Goal: Transaction & Acquisition: Purchase product/service

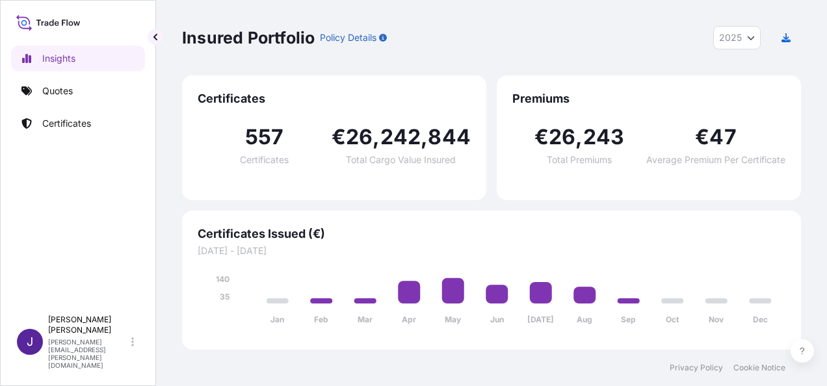
select select "2025"
click at [61, 93] on p "Quotes" at bounding box center [57, 90] width 31 height 13
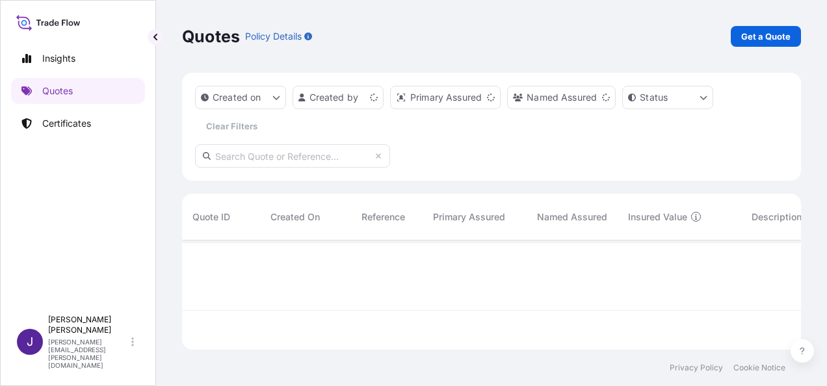
scroll to position [107, 608]
click at [774, 41] on p "Get a Quote" at bounding box center [765, 36] width 49 height 13
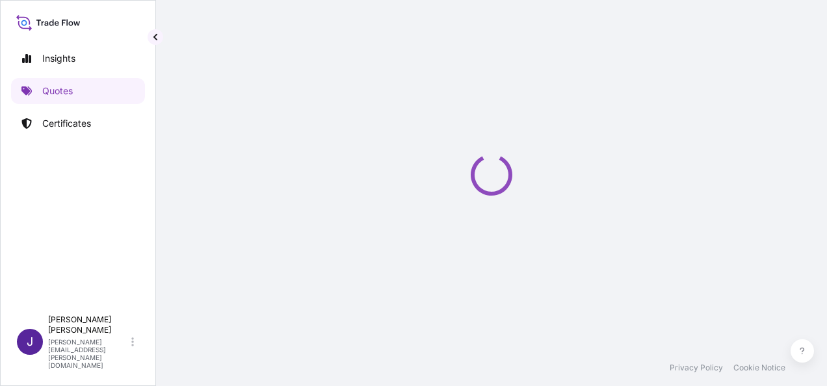
select select "Sea"
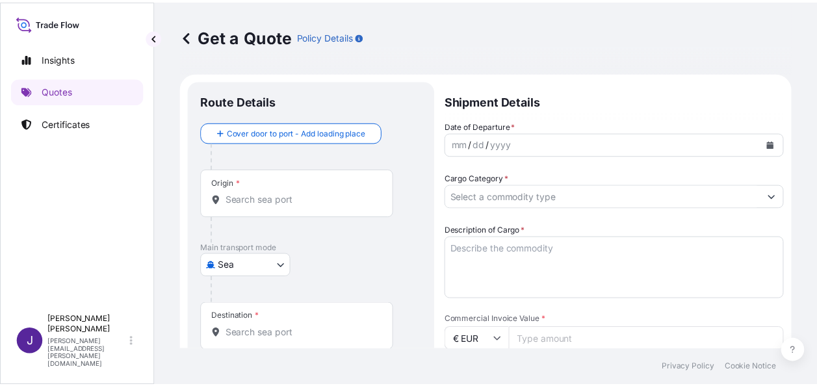
scroll to position [21, 0]
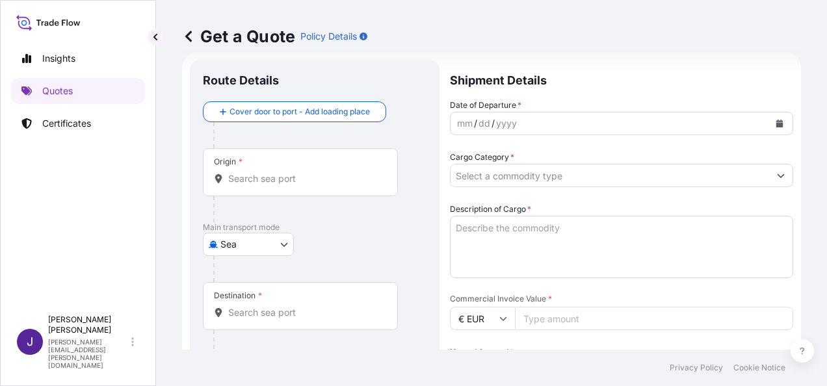
click at [299, 178] on input "Origin *" at bounding box center [304, 178] width 153 height 13
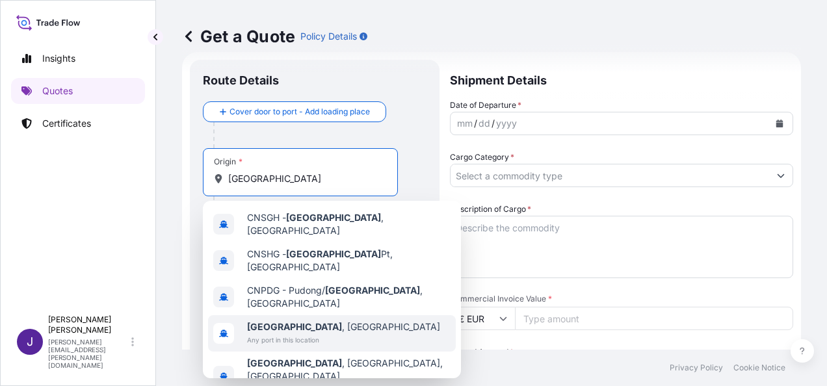
click at [318, 320] on span "[GEOGRAPHIC_DATA] , [GEOGRAPHIC_DATA]" at bounding box center [343, 326] width 193 height 13
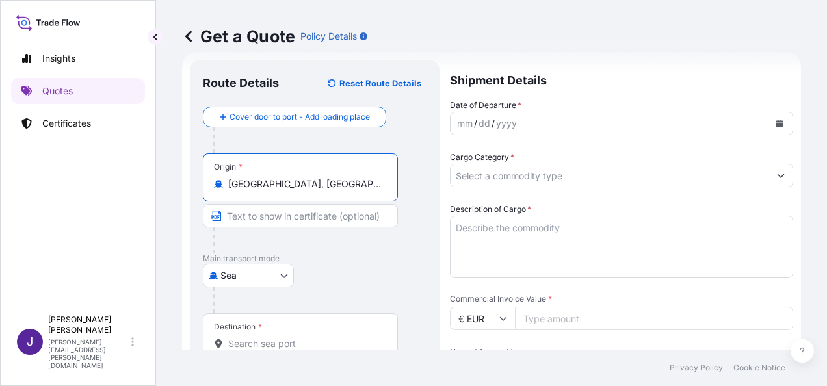
type input "[GEOGRAPHIC_DATA], [GEOGRAPHIC_DATA]"
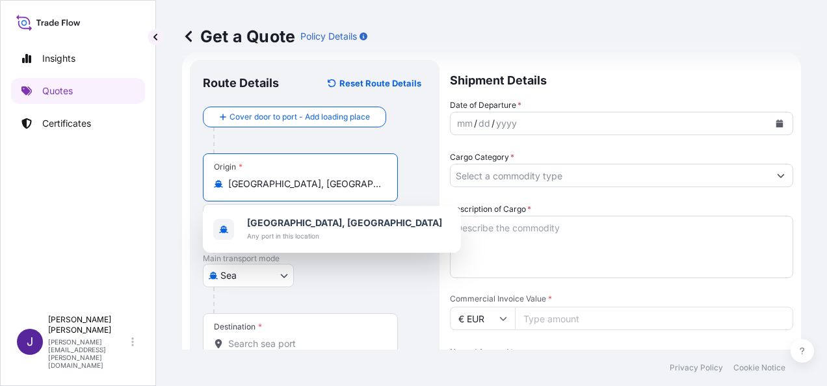
click at [313, 341] on input "Destination *" at bounding box center [304, 343] width 153 height 13
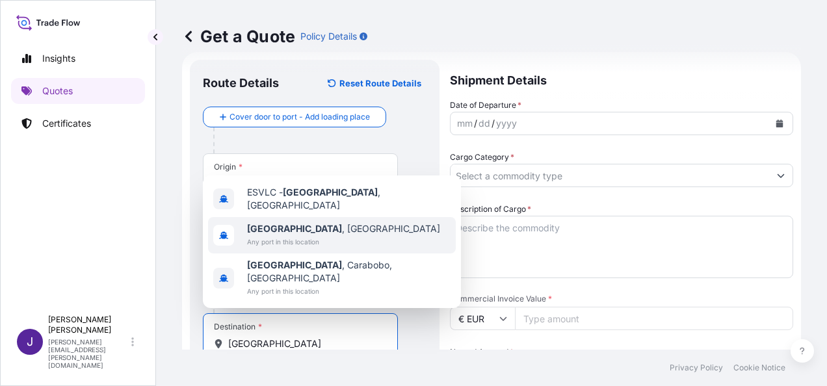
click at [288, 235] on span "[GEOGRAPHIC_DATA] , [GEOGRAPHIC_DATA]" at bounding box center [343, 228] width 193 height 13
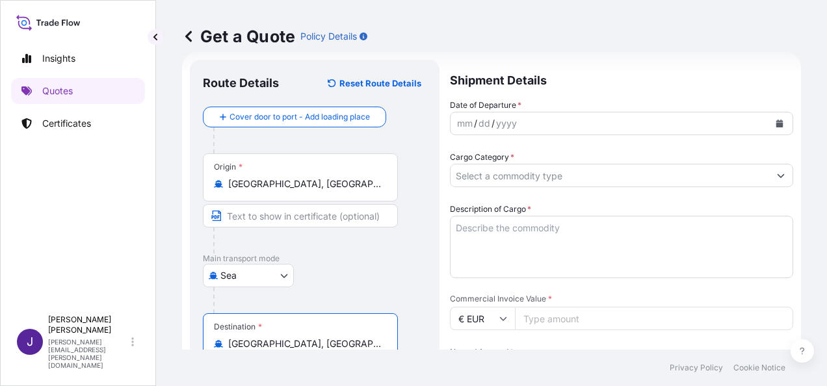
type input "[GEOGRAPHIC_DATA], [GEOGRAPHIC_DATA]"
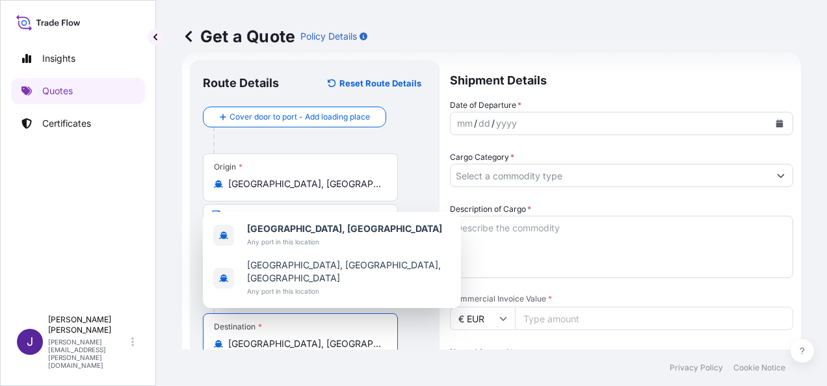
click at [770, 127] on button "Calendar" at bounding box center [779, 123] width 21 height 21
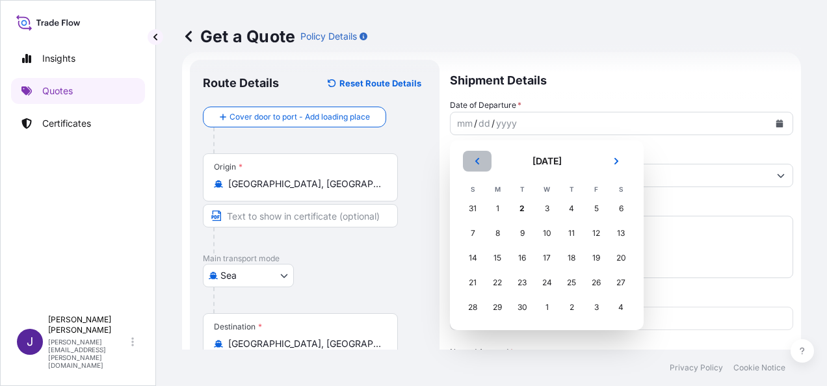
click at [469, 159] on button "Previous" at bounding box center [477, 161] width 29 height 21
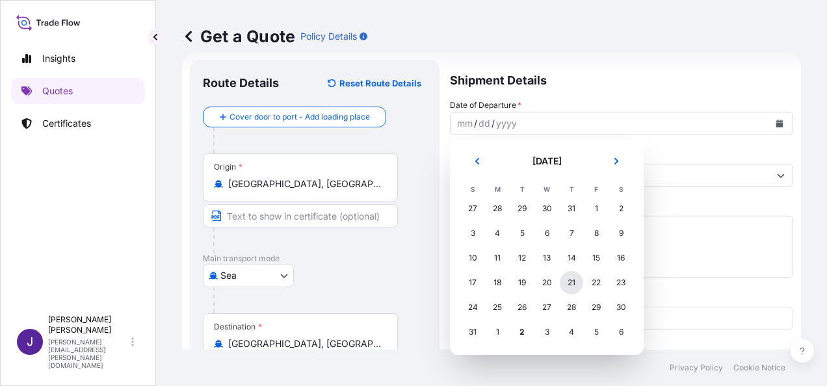
click at [572, 281] on div "21" at bounding box center [570, 282] width 23 height 23
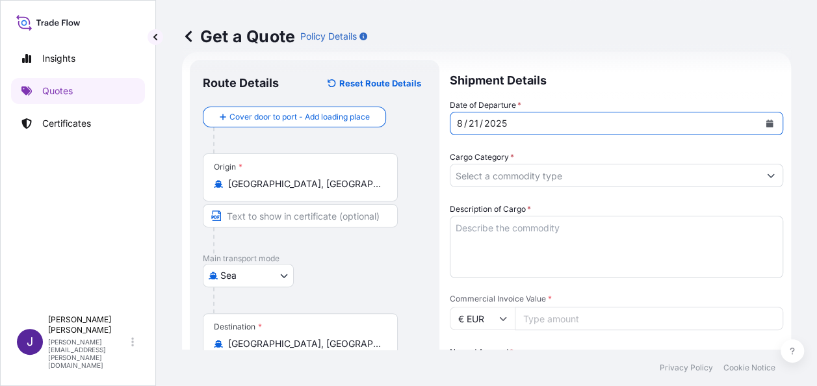
click at [569, 173] on input "Cargo Category *" at bounding box center [604, 175] width 309 height 23
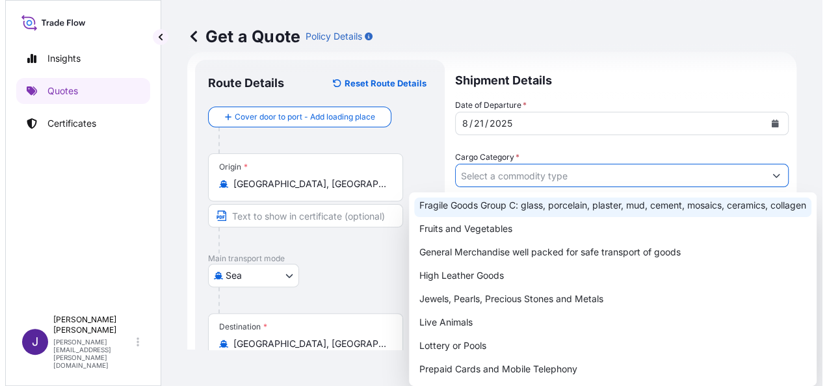
scroll to position [130, 0]
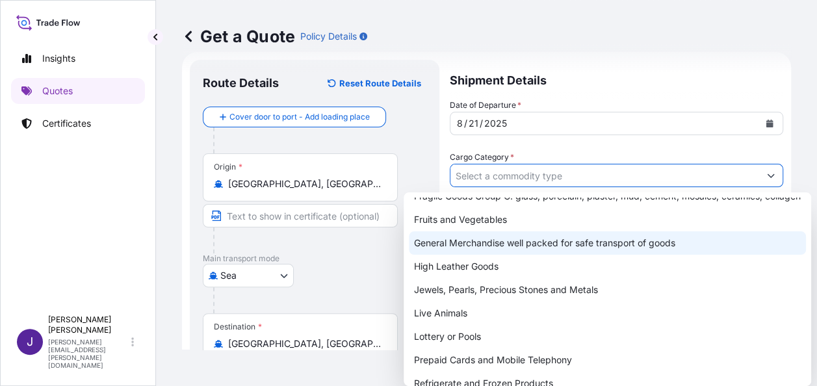
click at [503, 255] on div "General Merchandise well packed for safe transport of goods" at bounding box center [607, 242] width 397 height 23
type input "General Merchandise well packed for safe transport of goods"
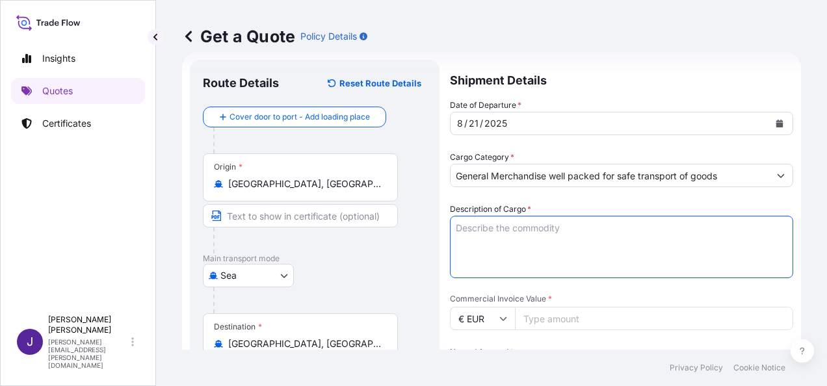
click at [530, 229] on textarea "Description of Cargo *" at bounding box center [621, 247] width 343 height 62
click at [486, 225] on textarea "Description of Cargo *" at bounding box center [621, 247] width 343 height 62
paste textarea "8" CENTER POINT FLEX HOSE / 6 5/8" SPANS BOOT HOSE / Drive shaft shield / Coupl…"
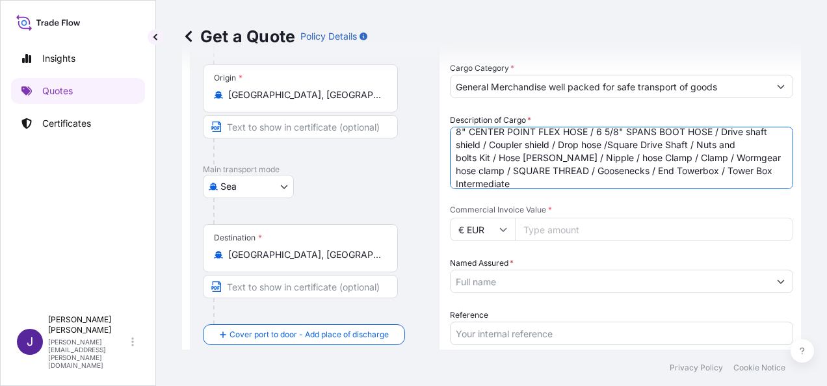
scroll to position [151, 0]
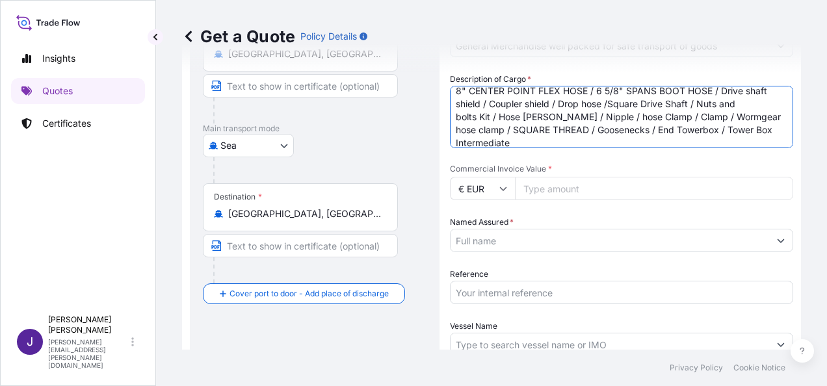
type textarea "8" CENTER POINT FLEX HOSE / 6 5/8" SPANS BOOT HOSE / Drive shaft shield / Coupl…"
click at [621, 182] on input "Commercial Invoice Value *" at bounding box center [654, 188] width 278 height 23
type input "53536.47"
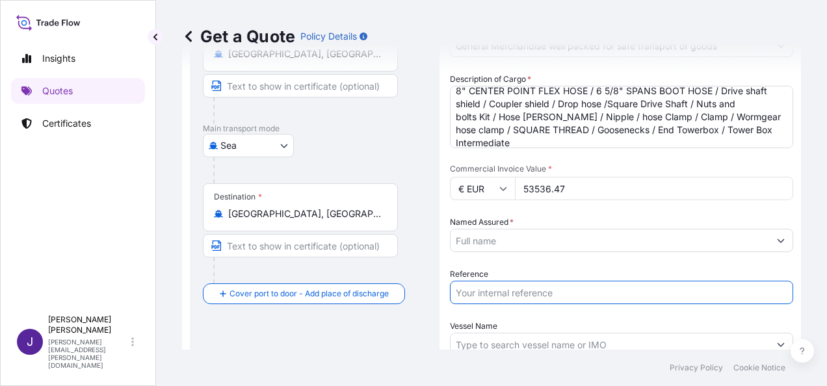
click at [537, 292] on input "Reference" at bounding box center [621, 292] width 343 height 23
type input "53866"
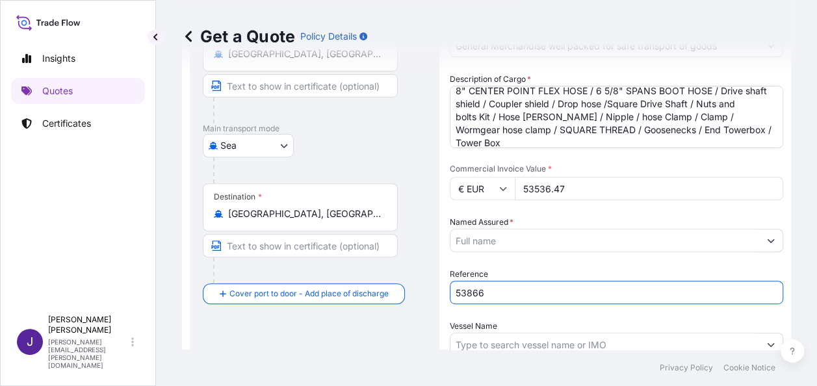
click at [508, 235] on input "Named Assured *" at bounding box center [604, 240] width 309 height 23
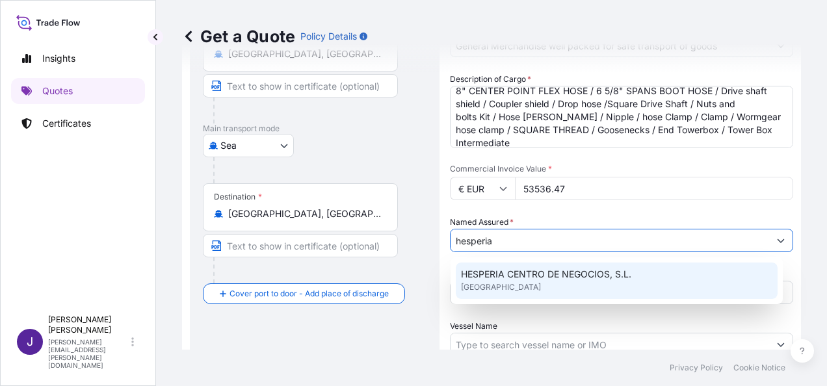
click at [637, 270] on div "HESPERIA CENTRO DE NEGOCIOS, S.L. [GEOGRAPHIC_DATA]" at bounding box center [616, 281] width 322 height 36
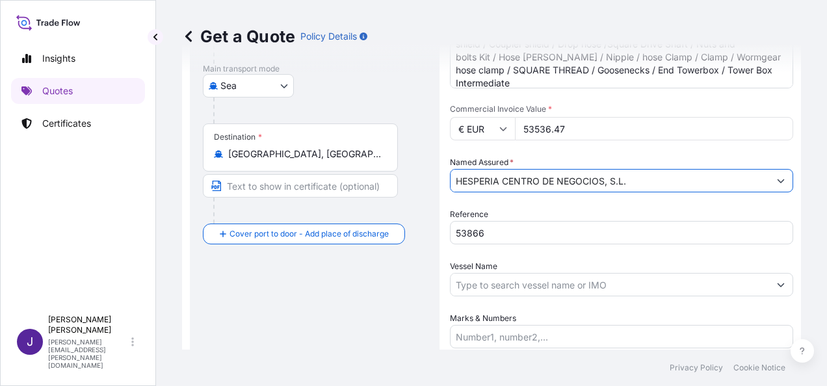
scroll to position [216, 0]
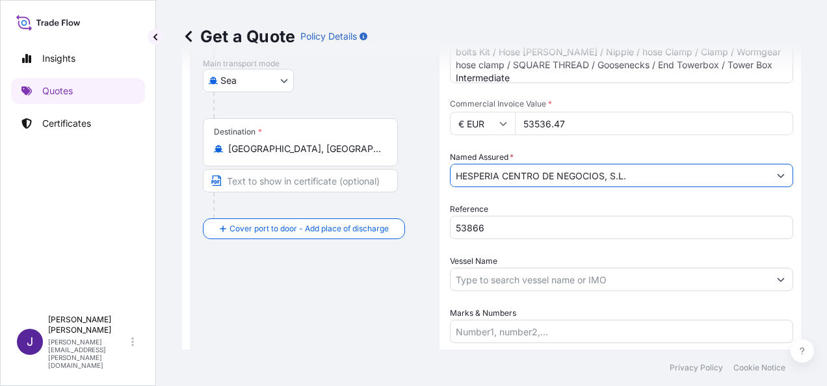
type input "HESPERIA CENTRO DE NEGOCIOS, S.L."
click at [613, 286] on input "Vessel Name" at bounding box center [609, 279] width 318 height 23
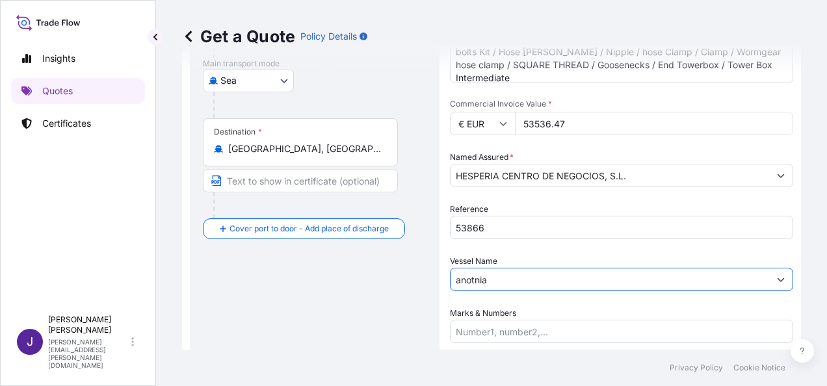
drag, startPoint x: 507, startPoint y: 277, endPoint x: 404, endPoint y: 285, distance: 103.0
click at [412, 282] on form "Route Details Reset Route Details Cover door to port - Add loading place Place …" at bounding box center [491, 152] width 619 height 591
paste input "ANOTNIA MAERSK"
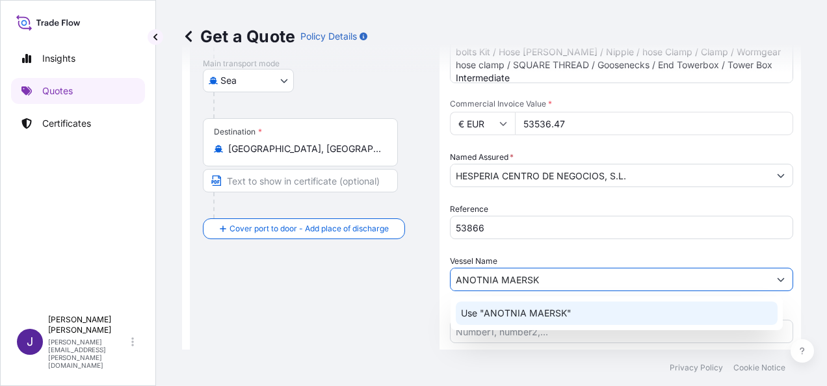
click at [485, 312] on p "Use "ANOTNIA MAERSK"" at bounding box center [516, 313] width 110 height 13
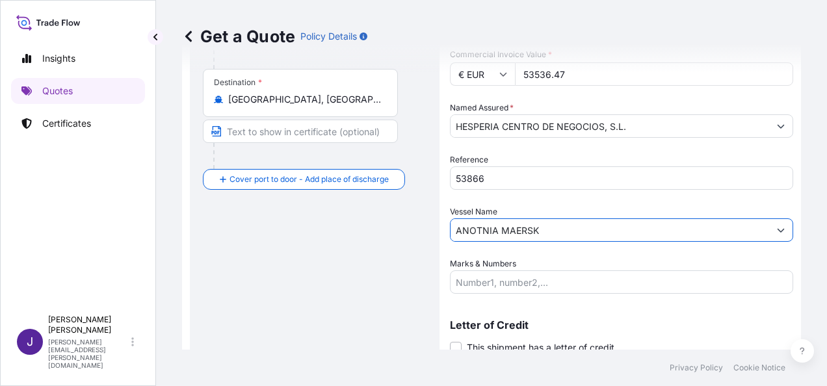
scroll to position [313, 0]
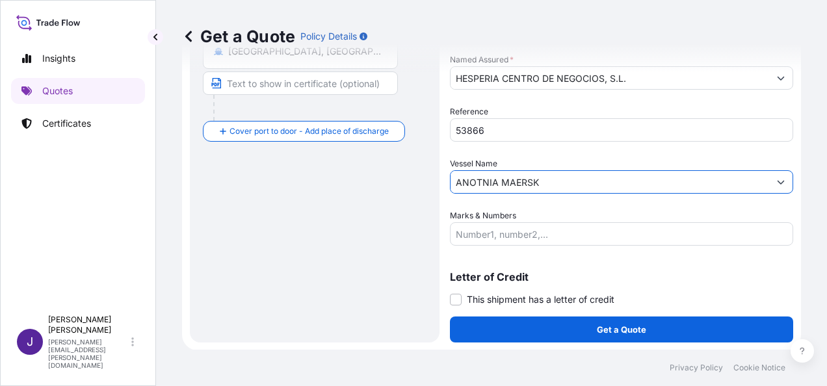
type input "ANOTNIA MAERSK"
click at [453, 301] on span at bounding box center [456, 300] width 12 height 12
click at [450, 292] on input "This shipment has a letter of credit" at bounding box center [450, 292] width 0 height 0
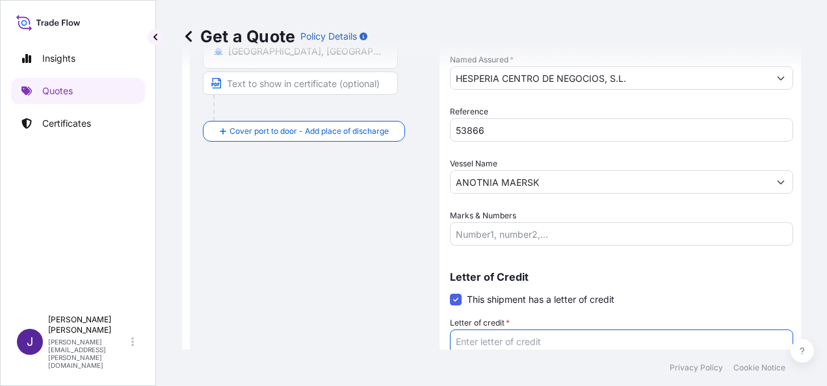
click at [485, 343] on textarea "Letter of credit *" at bounding box center [621, 360] width 343 height 62
paste textarea "HESPERIA CENTRO DE NEGOCIOS, S.L. C/LES MORERES, 41 POL.IND. VIRGEN DE LA SALUD"
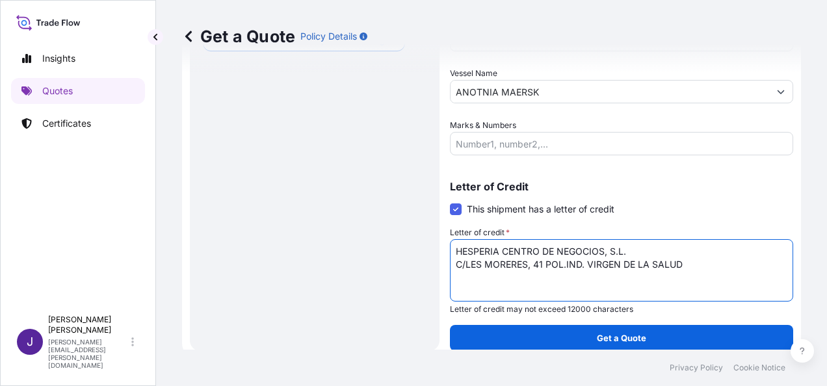
scroll to position [412, 0]
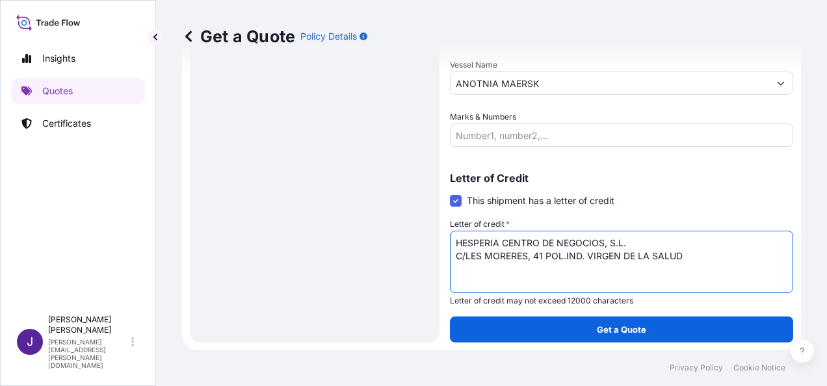
type textarea "HESPERIA CENTRO DE NEGOCIOS, S.L. C/LES MORERES, 41 POL.IND. VIRGEN DE LA SALUD"
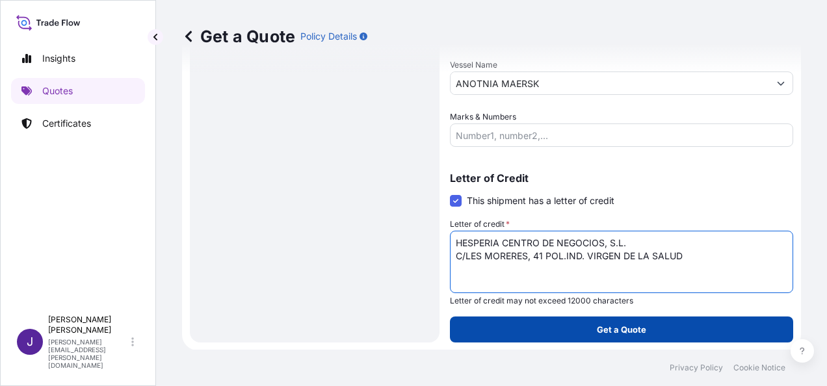
click at [612, 325] on p "Get a Quote" at bounding box center [620, 329] width 49 height 13
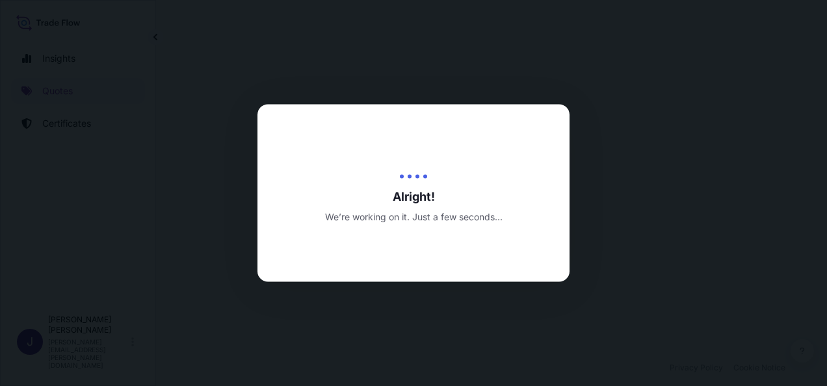
select select "Sea"
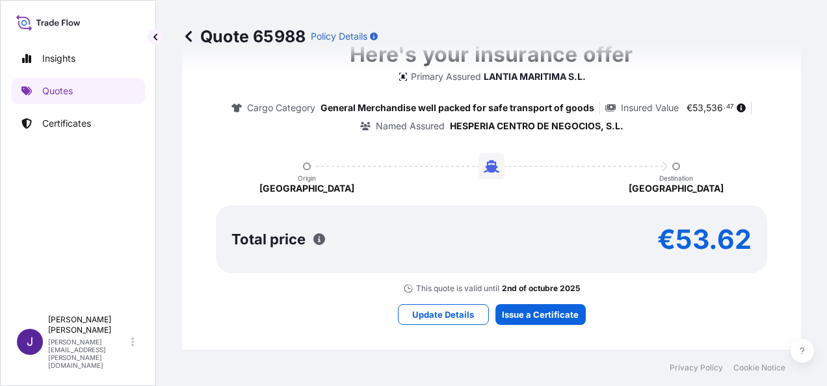
scroll to position [1294, 0]
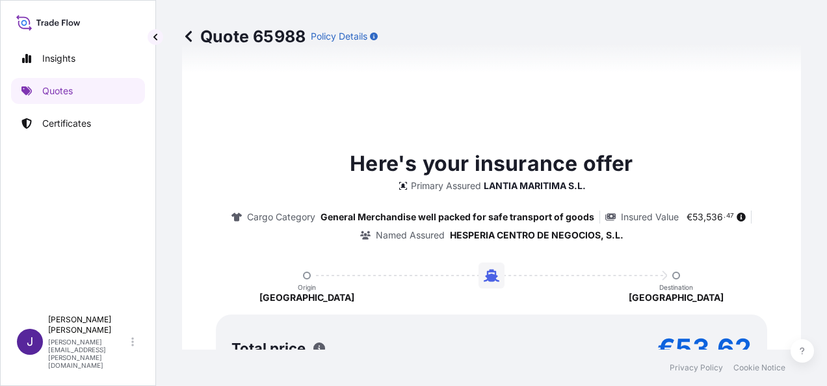
type input "[DATE]"
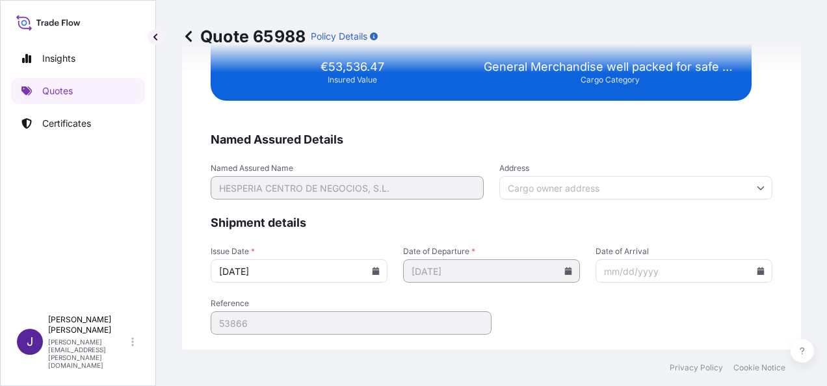
scroll to position [2653, 0]
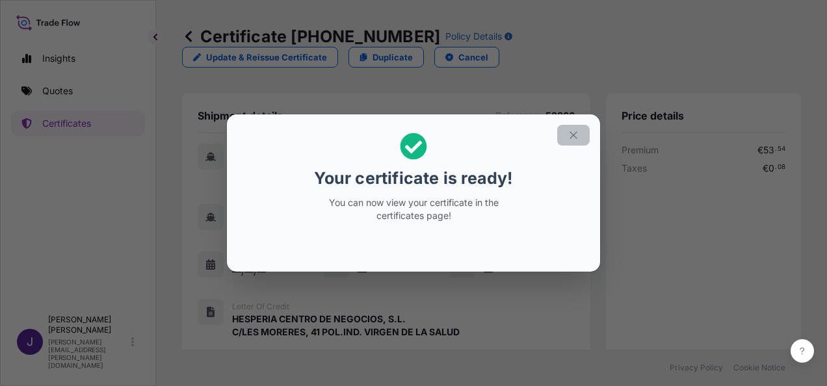
click at [578, 130] on icon "button" at bounding box center [573, 135] width 12 height 12
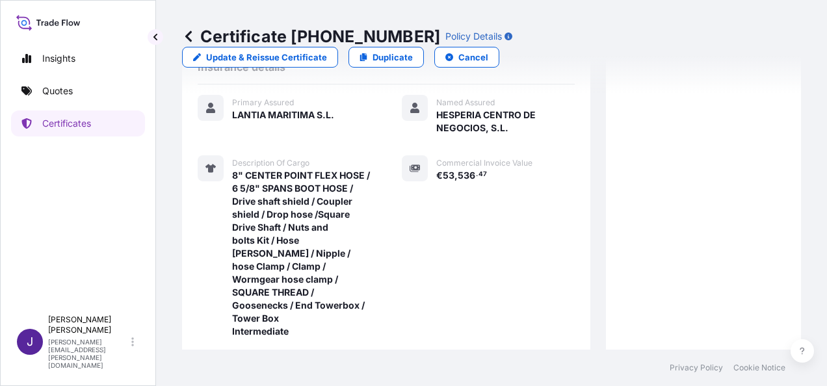
scroll to position [464, 0]
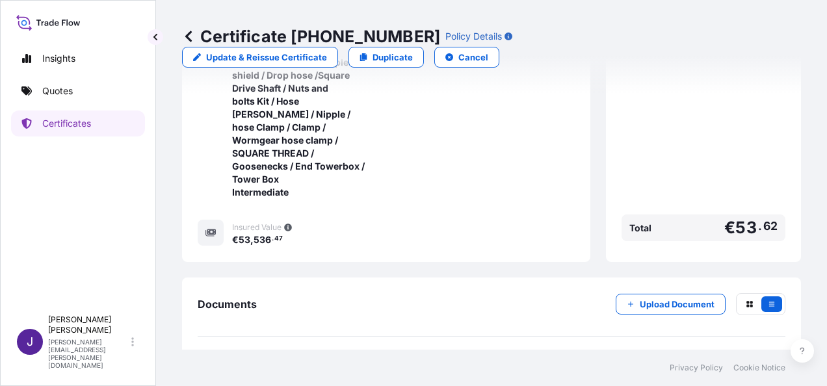
click at [310, 350] on link "PDF Certificate [DATE]" at bounding box center [491, 367] width 587 height 34
click at [55, 90] on p "Quotes" at bounding box center [57, 90] width 31 height 13
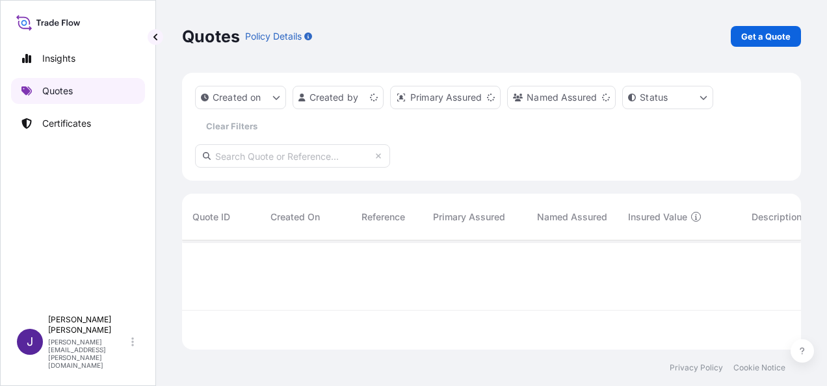
scroll to position [107, 608]
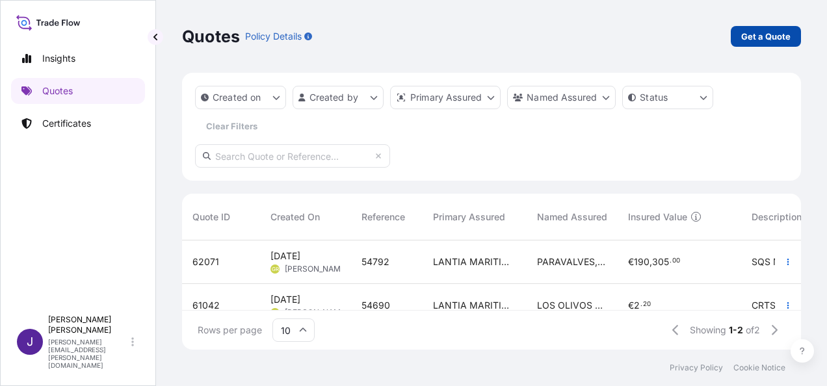
click at [752, 35] on p "Get a Quote" at bounding box center [765, 36] width 49 height 13
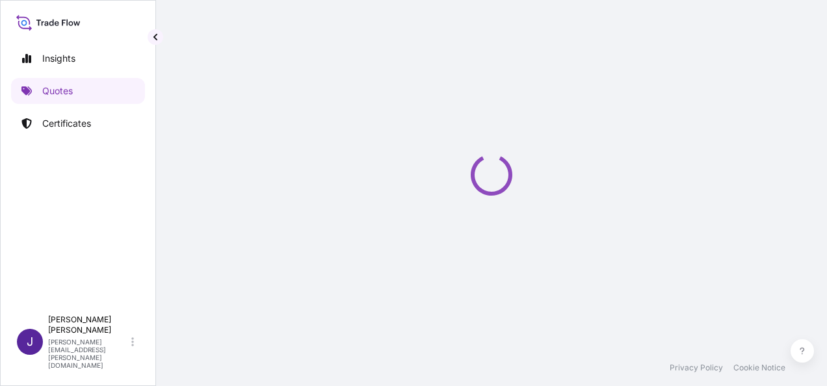
select select "Sea"
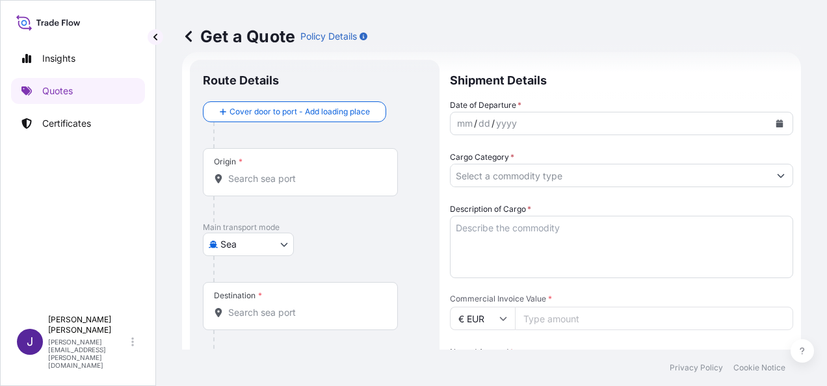
scroll to position [151, 0]
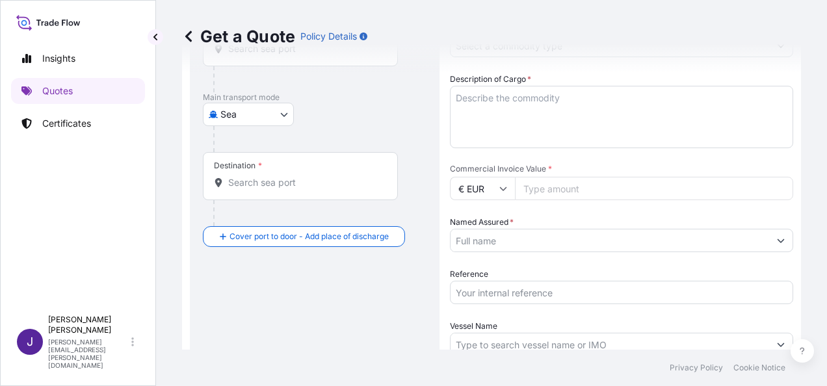
click at [494, 290] on input "Reference" at bounding box center [621, 292] width 343 height 23
type input "55135"
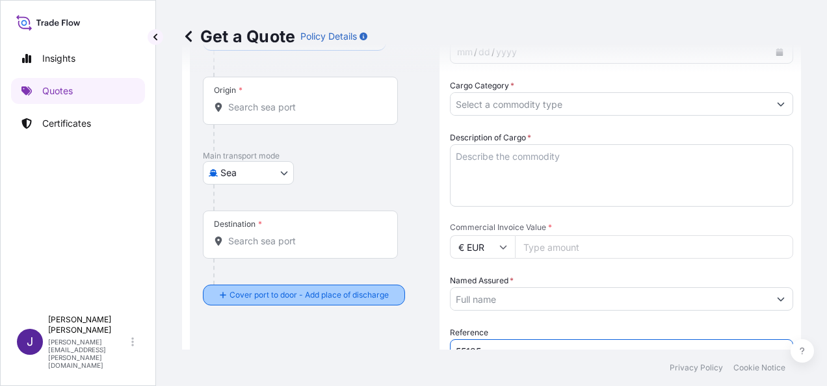
scroll to position [0, 0]
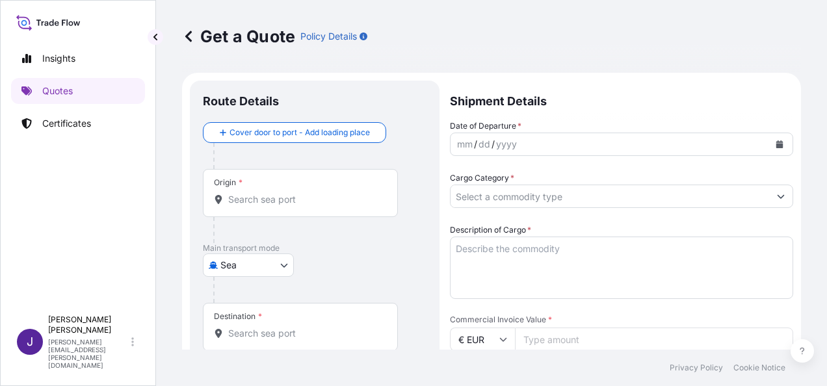
click at [309, 196] on input "Origin *" at bounding box center [304, 199] width 153 height 13
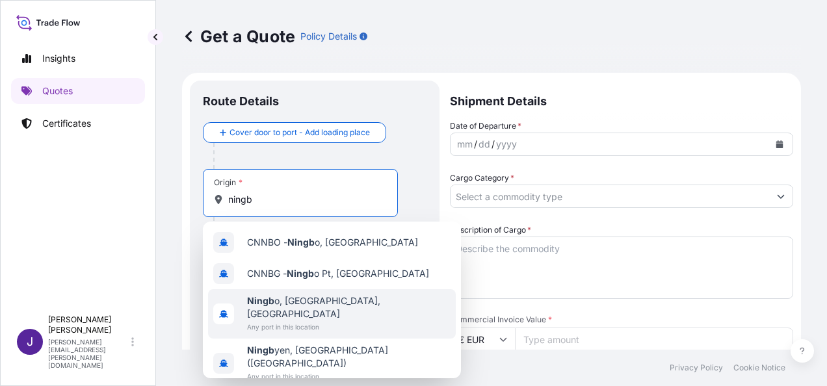
click at [340, 320] on span "Any port in this location" at bounding box center [348, 326] width 203 height 13
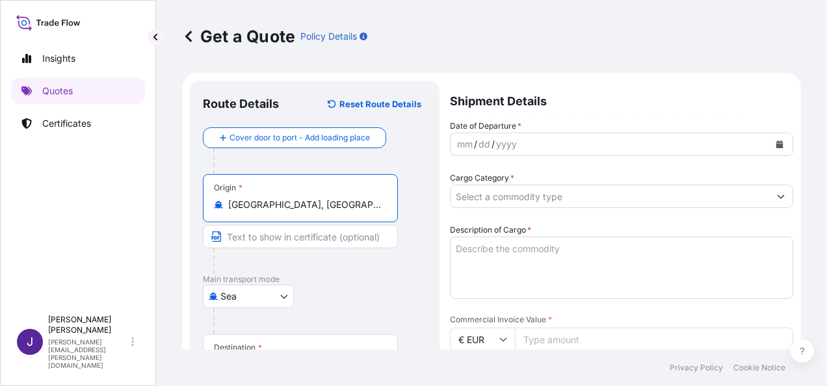
type input "[GEOGRAPHIC_DATA], [GEOGRAPHIC_DATA], [GEOGRAPHIC_DATA]"
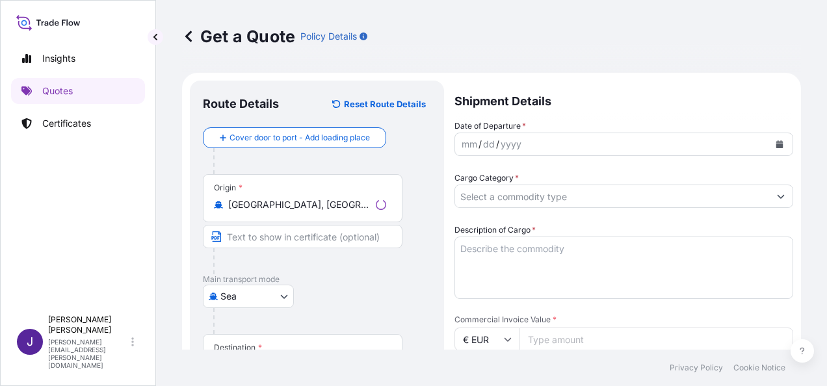
click at [279, 343] on div "Destination *" at bounding box center [302, 358] width 199 height 48
click at [279, 358] on input "Destination *" at bounding box center [307, 364] width 158 height 13
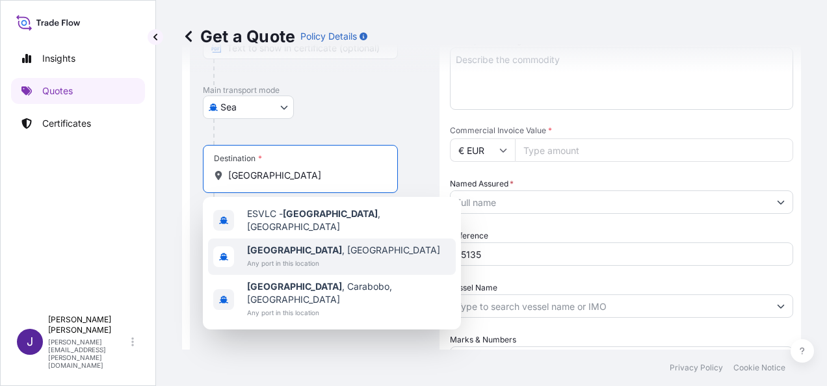
click at [296, 247] on span "[GEOGRAPHIC_DATA] , [GEOGRAPHIC_DATA]" at bounding box center [343, 250] width 193 height 13
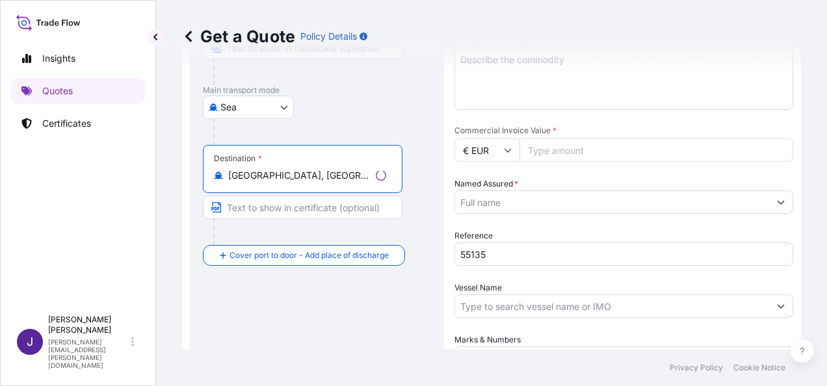
scroll to position [59, 0]
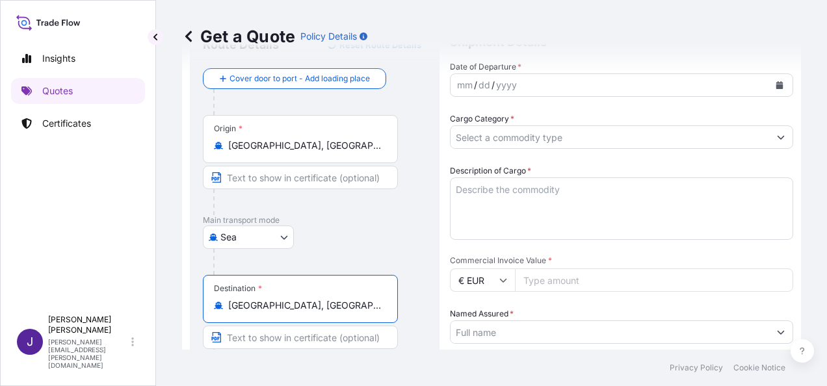
type input "[GEOGRAPHIC_DATA], [GEOGRAPHIC_DATA]"
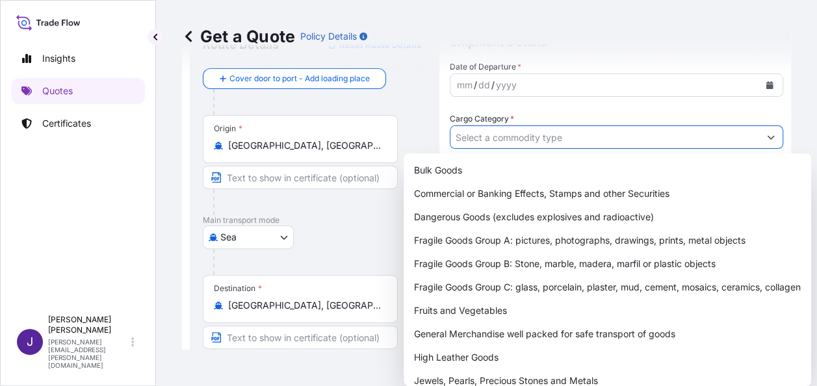
click at [632, 135] on input "Cargo Category *" at bounding box center [604, 136] width 309 height 23
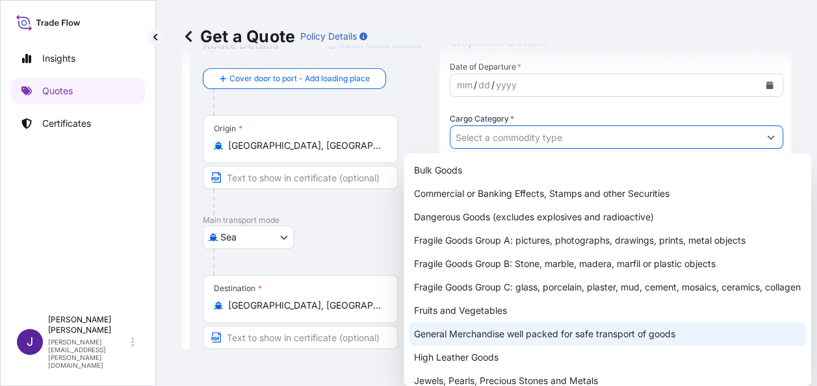
click at [494, 346] on div "General Merchandise well packed for safe transport of goods" at bounding box center [607, 333] width 397 height 23
type input "General Merchandise well packed for safe transport of goods"
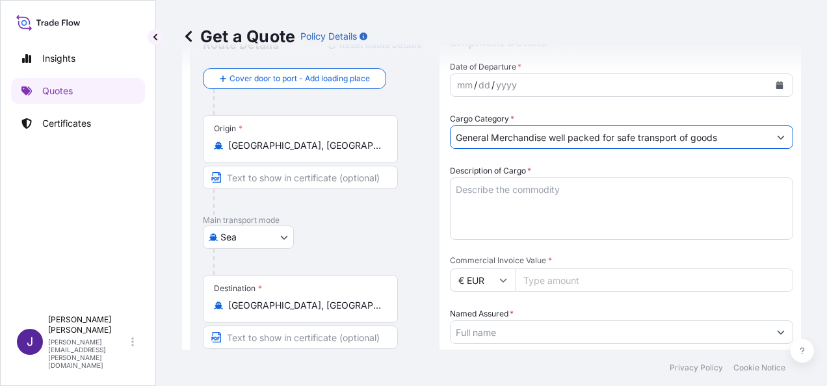
click at [559, 190] on textarea "Description of Cargo *" at bounding box center [621, 208] width 343 height 62
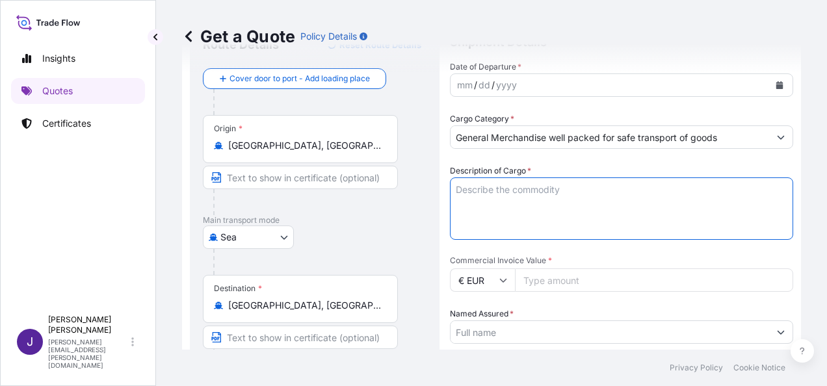
click at [487, 188] on textarea "Description of Cargo *" at bounding box center [621, 208] width 343 height 62
paste textarea "Gray Storage Box"
type textarea "Gray Storage Box"
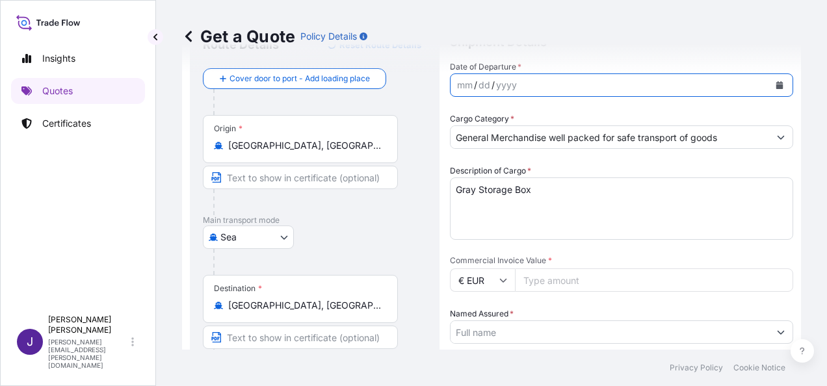
click at [776, 86] on icon "Calendar" at bounding box center [779, 85] width 7 height 8
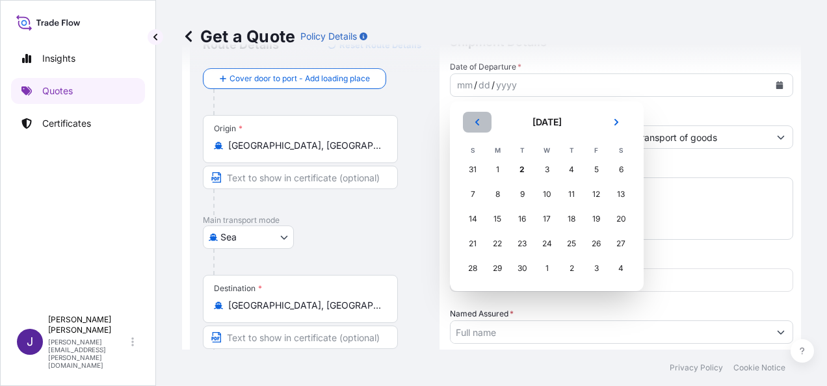
click at [473, 121] on icon "Previous" at bounding box center [477, 122] width 8 height 8
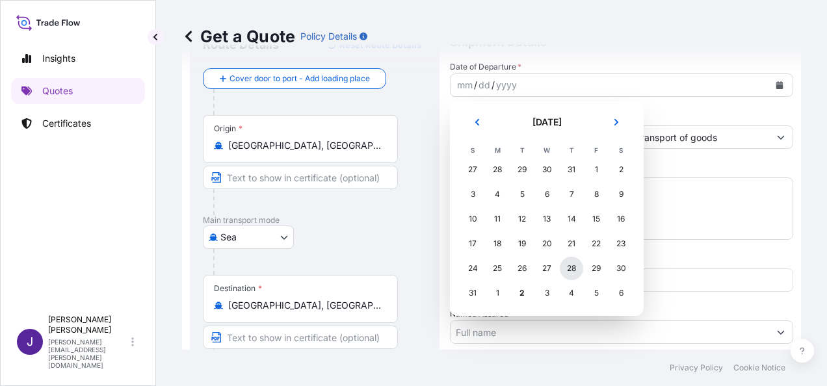
click at [569, 269] on div "28" at bounding box center [570, 268] width 23 height 23
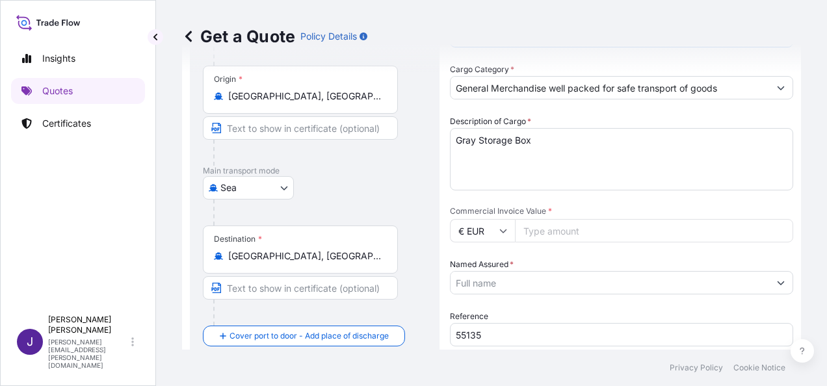
scroll to position [189, 0]
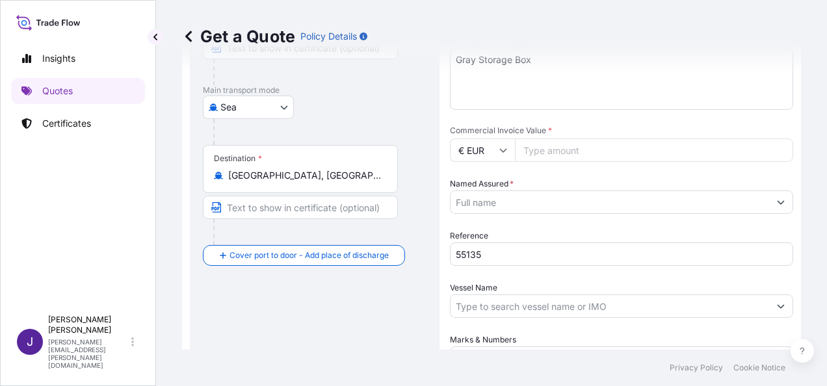
click at [556, 152] on input "Commercial Invoice Value *" at bounding box center [654, 149] width 278 height 23
type input "2852.30"
click at [502, 198] on input "Named Assured *" at bounding box center [604, 201] width 309 height 23
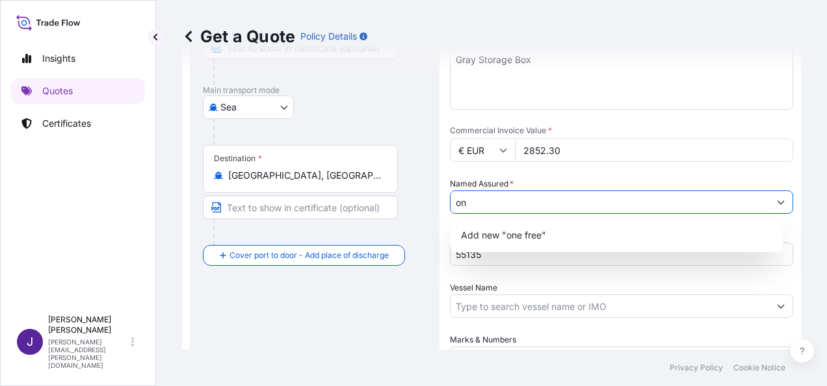
type input "o"
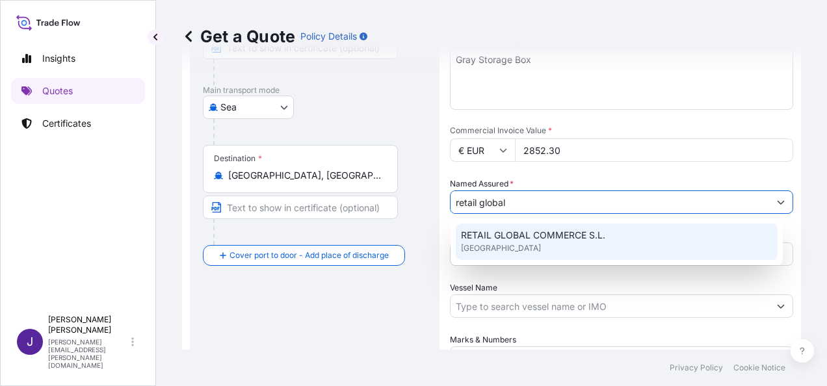
click at [621, 237] on div "RETAIL GLOBAL COMMERCE S.L. [GEOGRAPHIC_DATA]" at bounding box center [616, 242] width 322 height 36
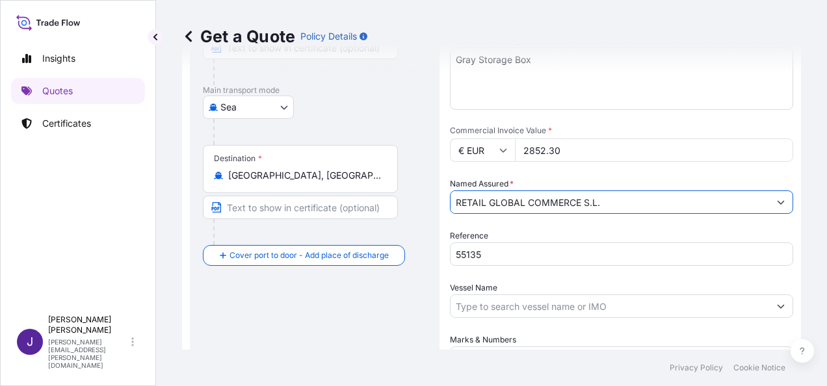
type input "RETAIL GLOBAL COMMERCE S.L."
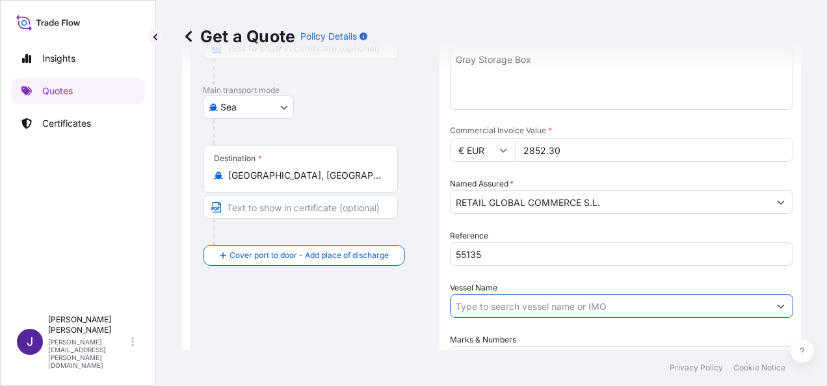
click at [578, 314] on input "Vessel Name" at bounding box center [609, 305] width 318 height 23
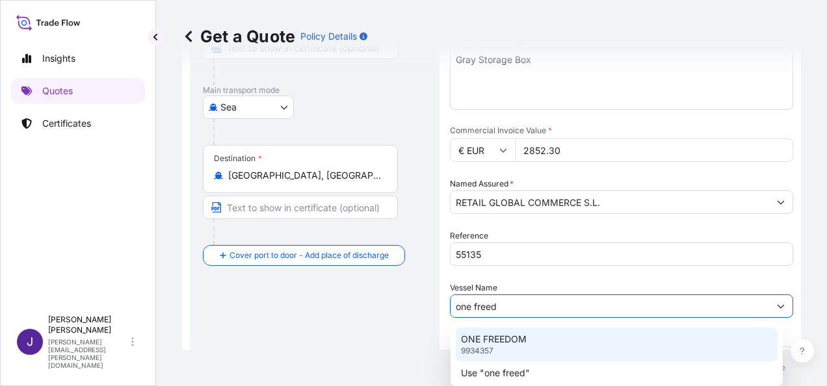
click at [539, 331] on div "ONE FREEDOM 9934357" at bounding box center [616, 344] width 322 height 34
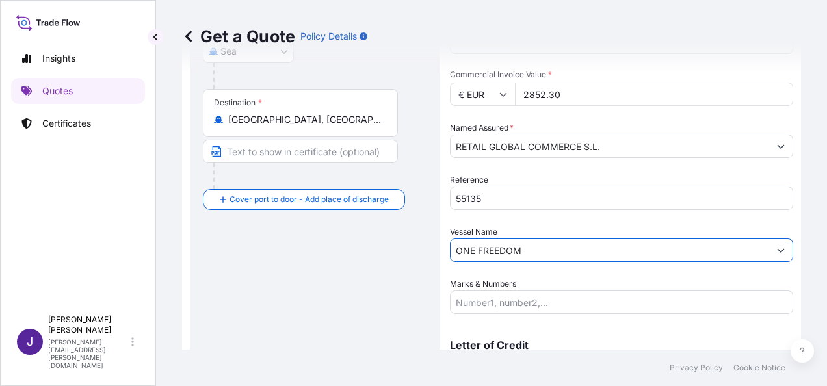
scroll to position [313, 0]
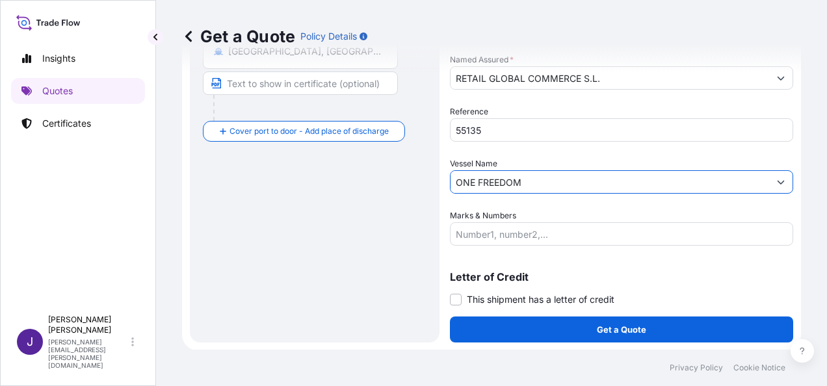
type input "ONE FREEDOM"
click at [455, 296] on span at bounding box center [456, 300] width 12 height 12
click at [450, 292] on input "This shipment has a letter of credit" at bounding box center [450, 292] width 0 height 0
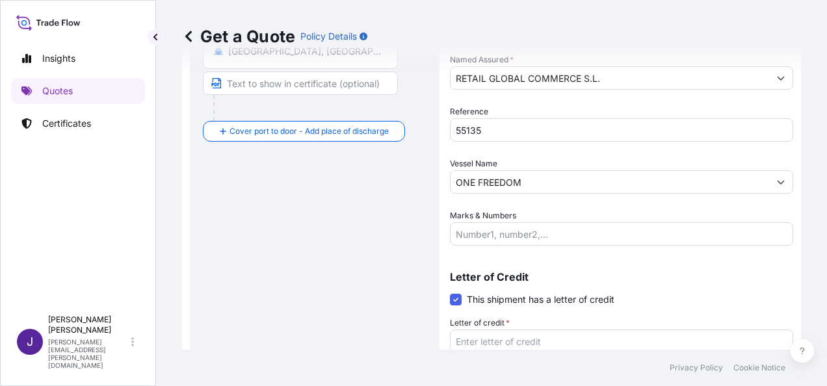
click at [465, 347] on textarea "Letter of credit *" at bounding box center [621, 360] width 343 height 62
paste textarea "RETAIL GLOBAL COMMERCE SL [STREET_ADDRESS]"
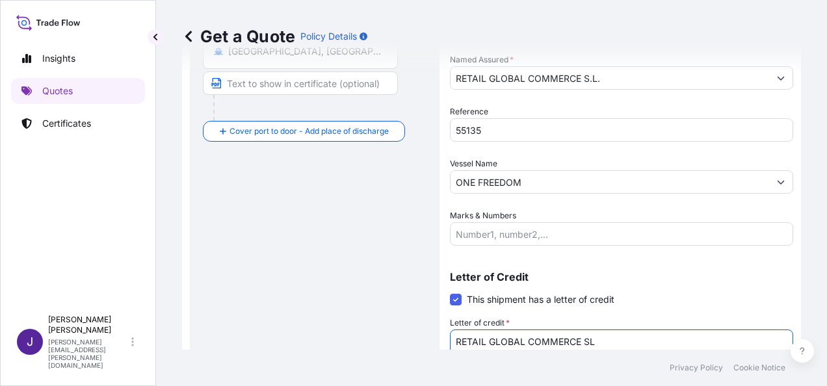
scroll to position [323, 0]
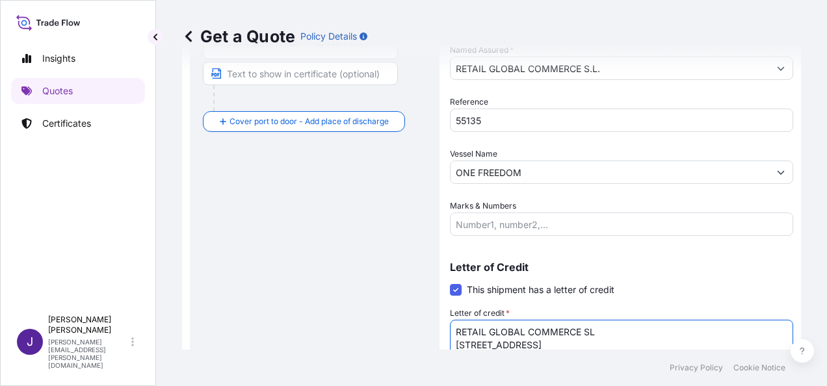
type textarea "RETAIL GLOBAL COMMERCE SL [STREET_ADDRESS]"
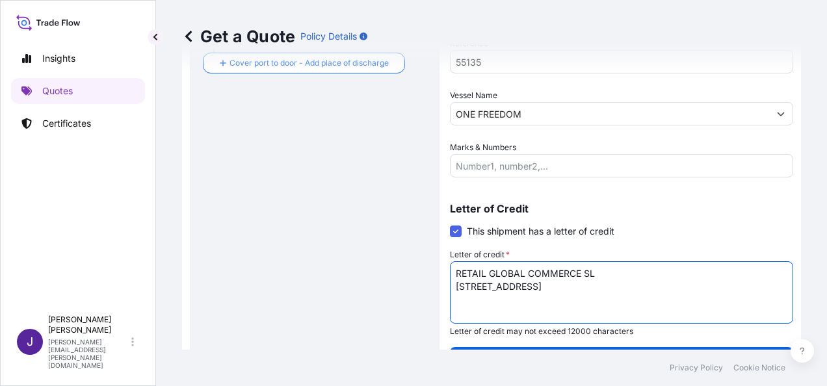
scroll to position [412, 0]
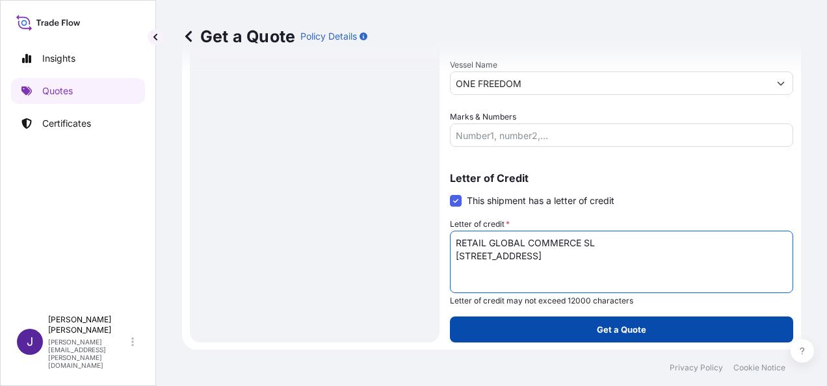
click at [618, 332] on p "Get a Quote" at bounding box center [620, 329] width 49 height 13
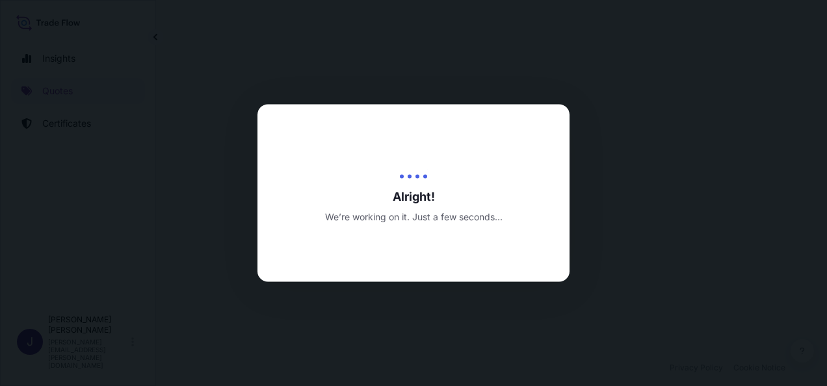
select select "Sea"
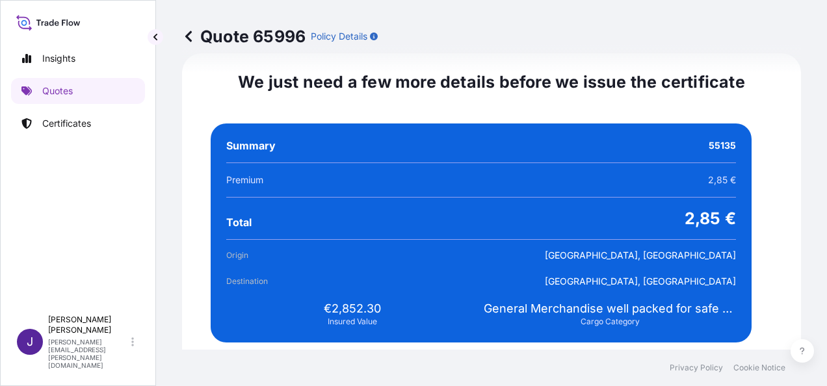
scroll to position [2617, 0]
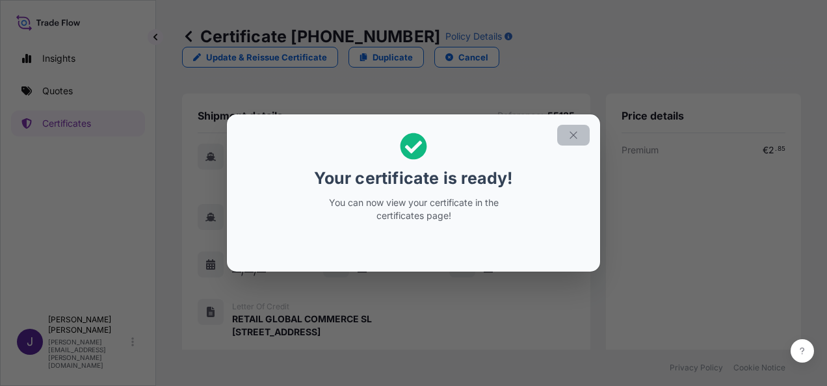
click at [575, 135] on icon "button" at bounding box center [573, 135] width 12 height 12
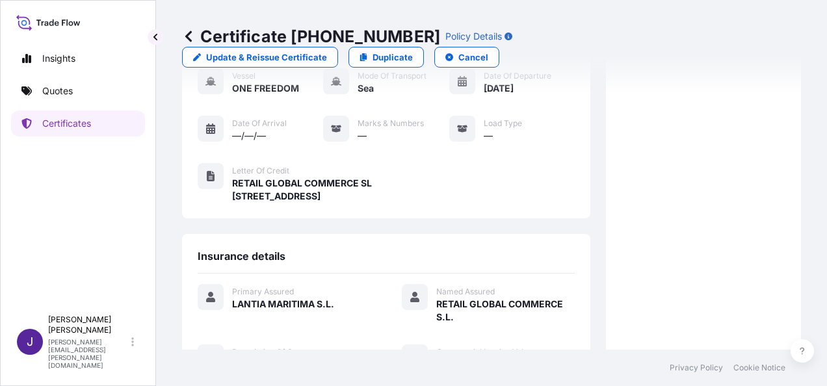
scroll to position [321, 0]
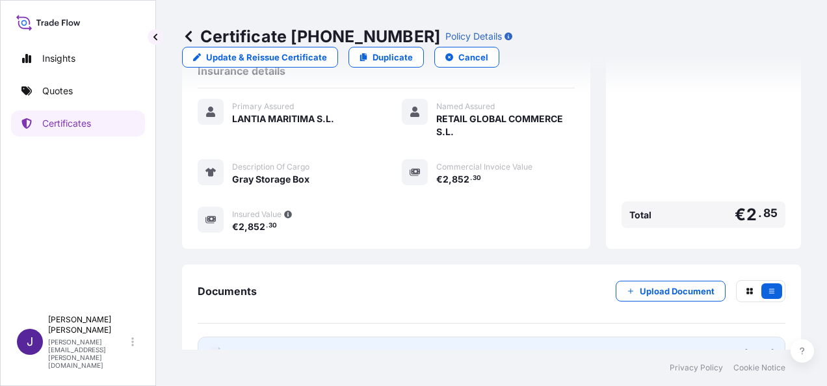
click at [343, 337] on link "PDF Certificate [DATE]" at bounding box center [491, 354] width 587 height 34
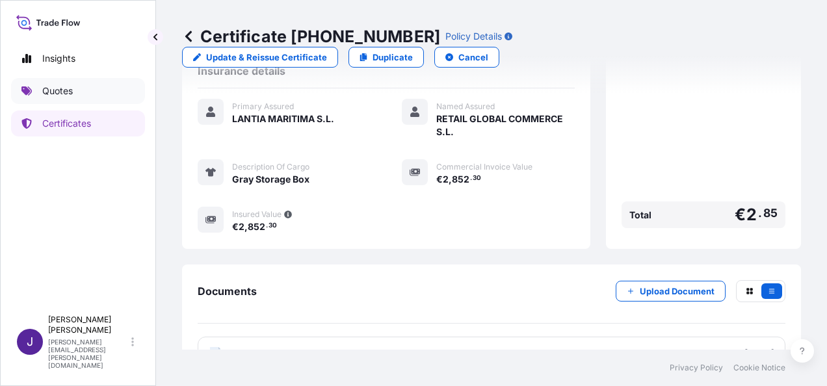
click at [60, 93] on p "Quotes" at bounding box center [57, 90] width 31 height 13
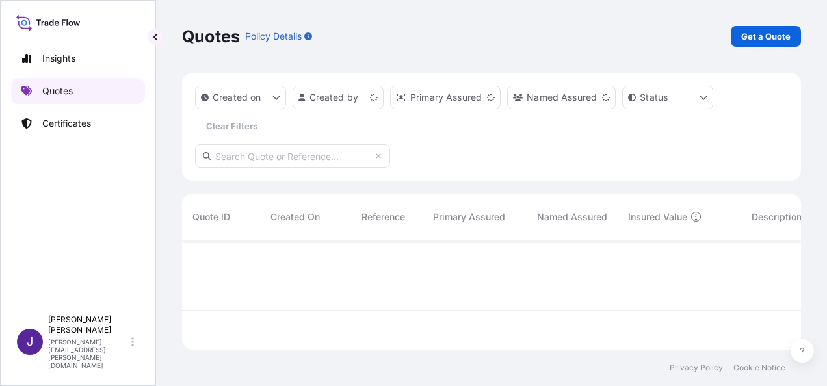
scroll to position [107, 608]
click at [750, 32] on p "Get a Quote" at bounding box center [765, 36] width 49 height 13
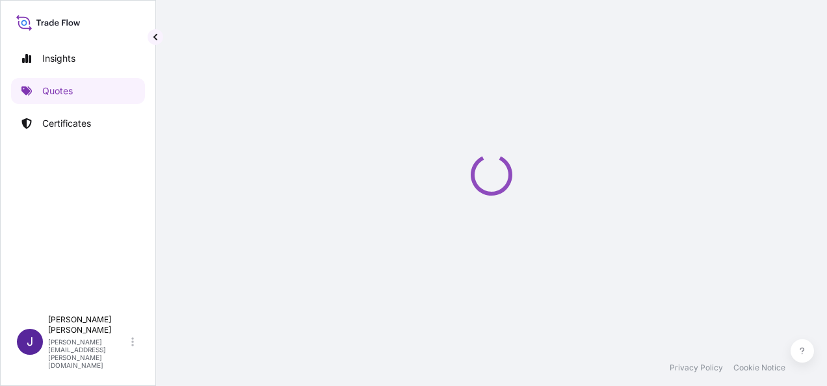
scroll to position [21, 0]
select select "Sea"
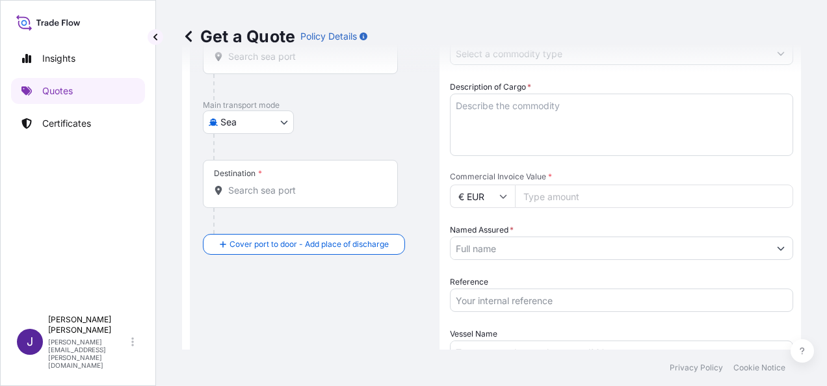
scroll to position [151, 0]
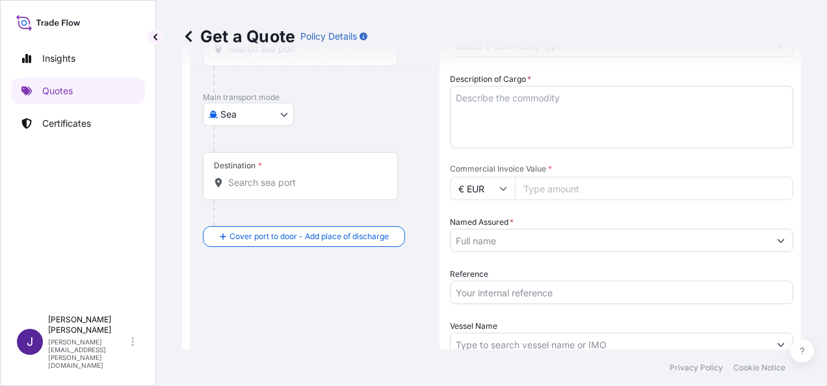
click at [497, 292] on input "Reference" at bounding box center [621, 292] width 343 height 23
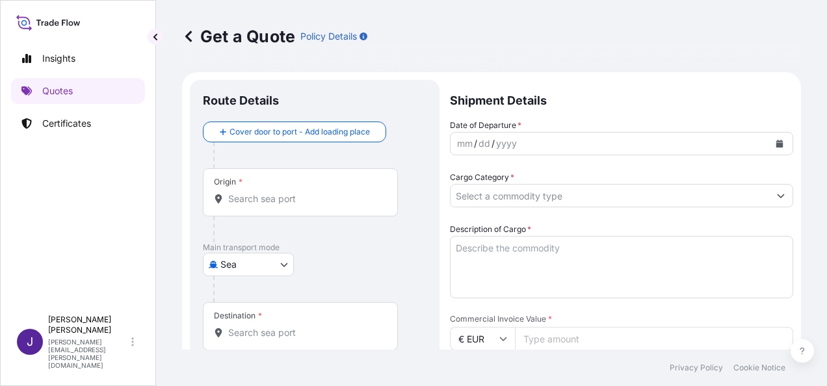
scroll to position [0, 0]
type input "55232"
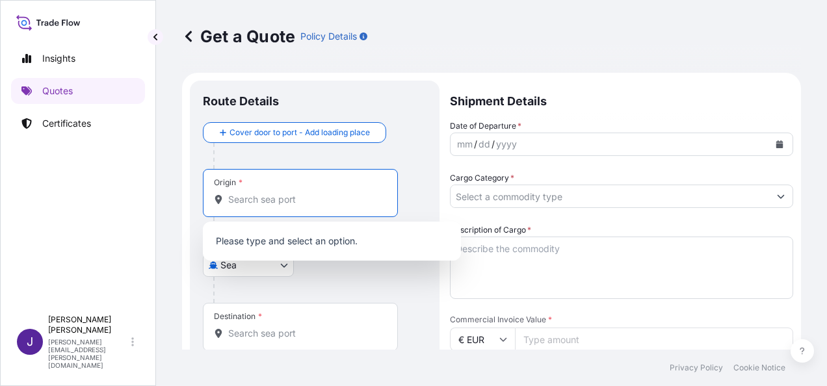
click at [294, 200] on input "Origin *" at bounding box center [304, 199] width 153 height 13
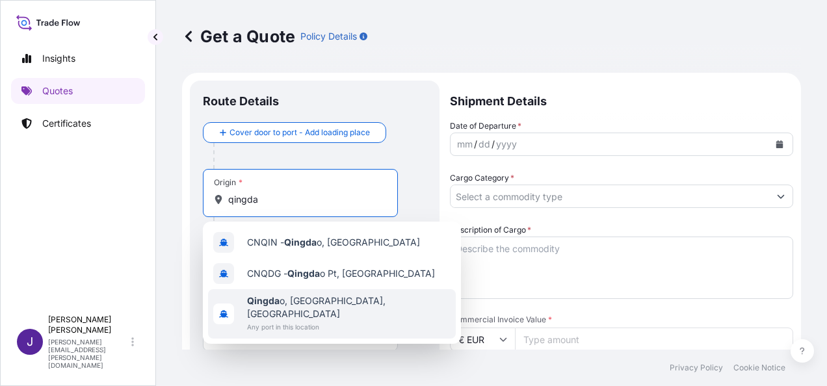
click at [336, 320] on span "Any port in this location" at bounding box center [348, 326] width 203 height 13
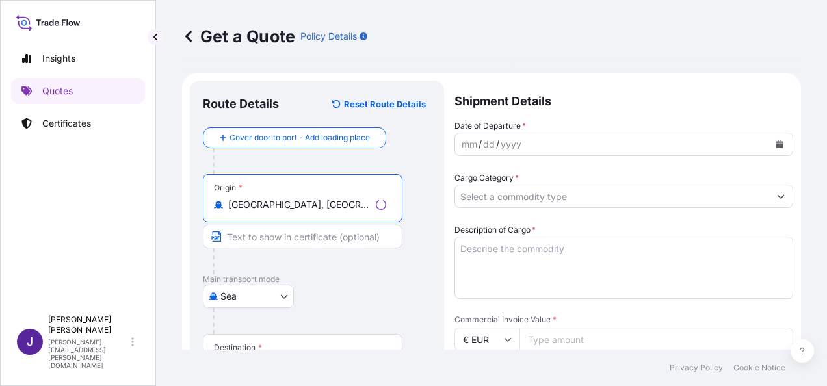
type input "[GEOGRAPHIC_DATA], [GEOGRAPHIC_DATA], [GEOGRAPHIC_DATA]"
click at [295, 338] on div "Destination *" at bounding box center [302, 358] width 199 height 48
click at [295, 358] on input "Destination *" at bounding box center [307, 364] width 158 height 13
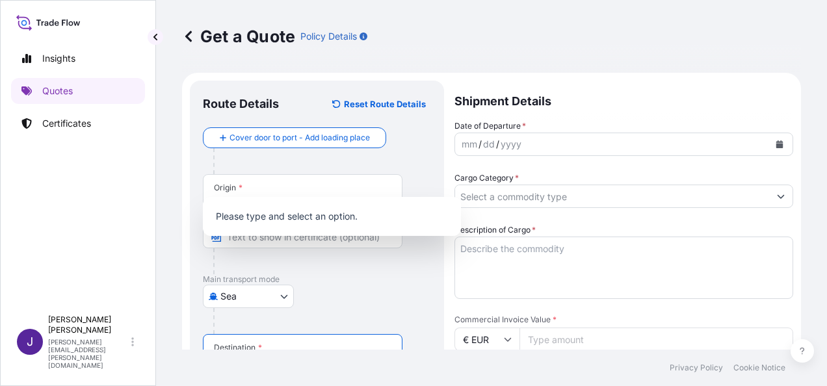
scroll to position [189, 0]
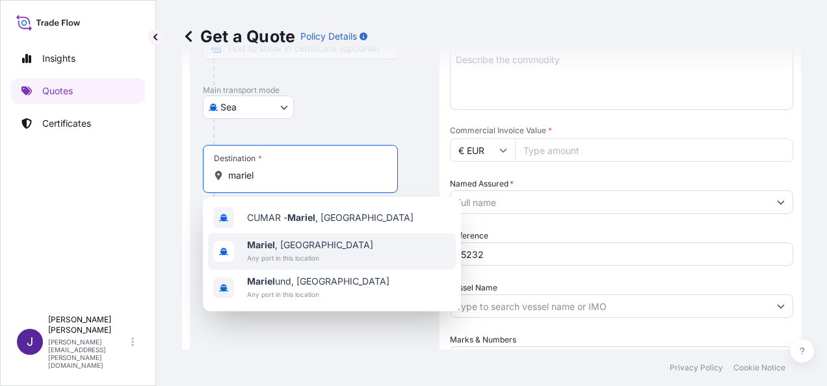
click at [288, 252] on span "Any port in this location" at bounding box center [310, 257] width 126 height 13
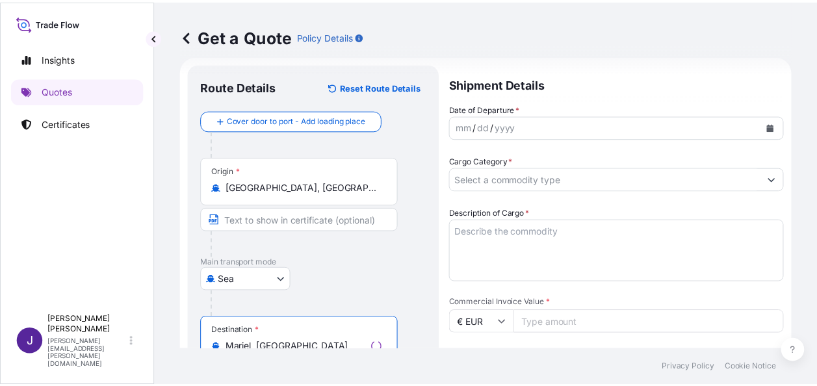
scroll to position [0, 0]
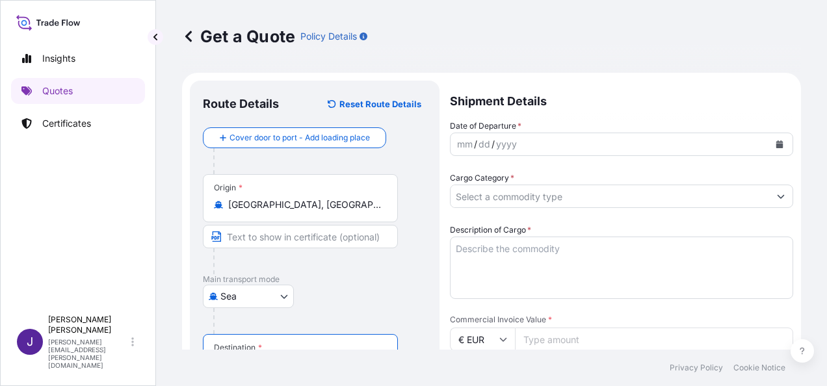
type input "Mariel, [GEOGRAPHIC_DATA]"
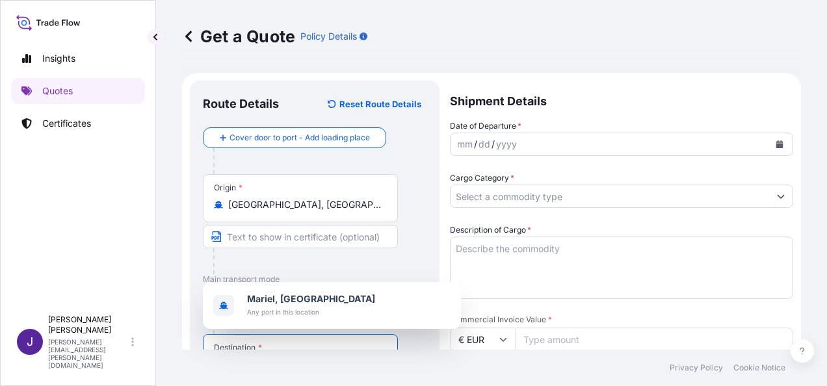
click at [772, 149] on button "Calendar" at bounding box center [779, 144] width 21 height 21
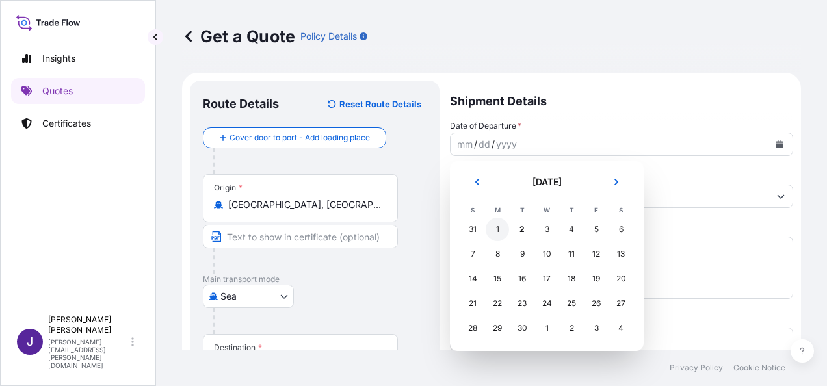
click at [491, 227] on div "1" at bounding box center [496, 229] width 23 height 23
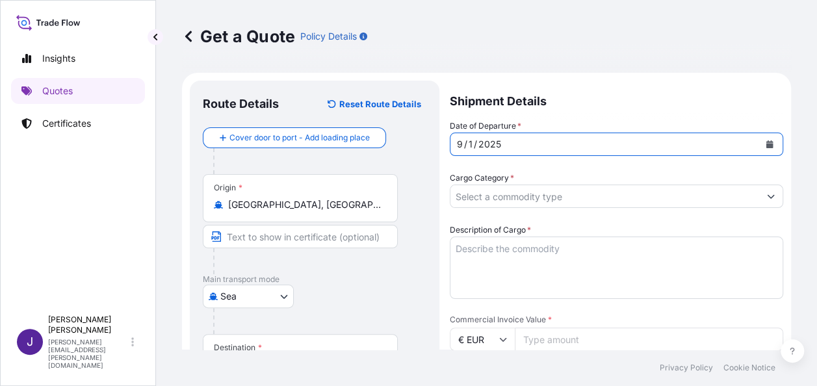
click at [513, 203] on input "Cargo Category *" at bounding box center [604, 196] width 309 height 23
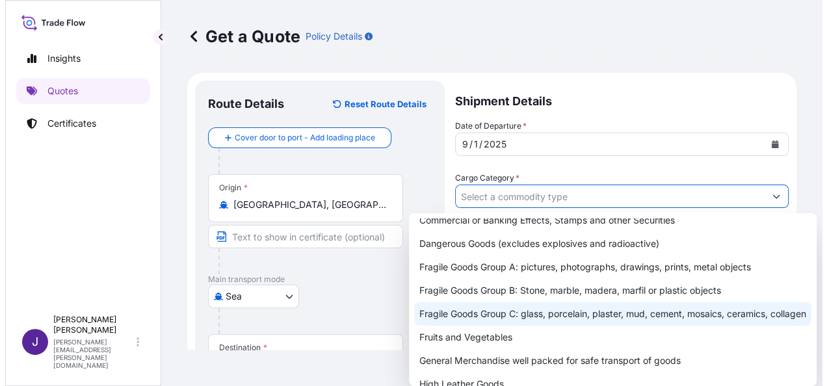
scroll to position [130, 0]
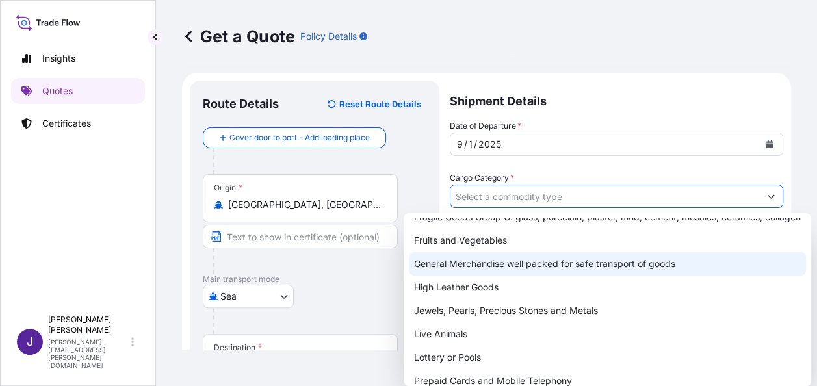
click at [494, 276] on div "General Merchandise well packed for safe transport of goods" at bounding box center [607, 263] width 397 height 23
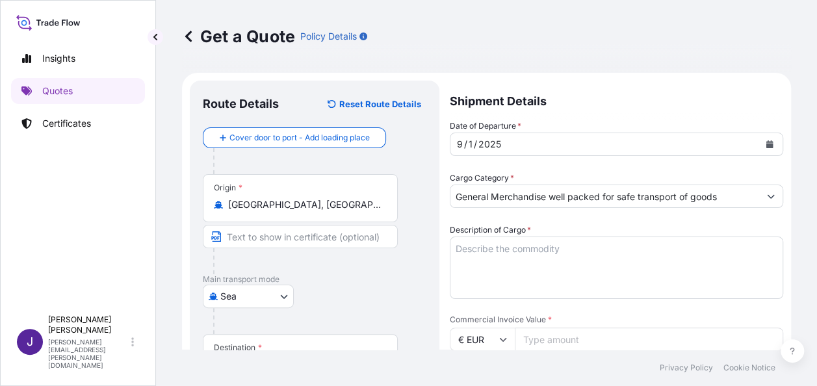
type input "Commercial or Banking Effects, Stamps and other Securities"
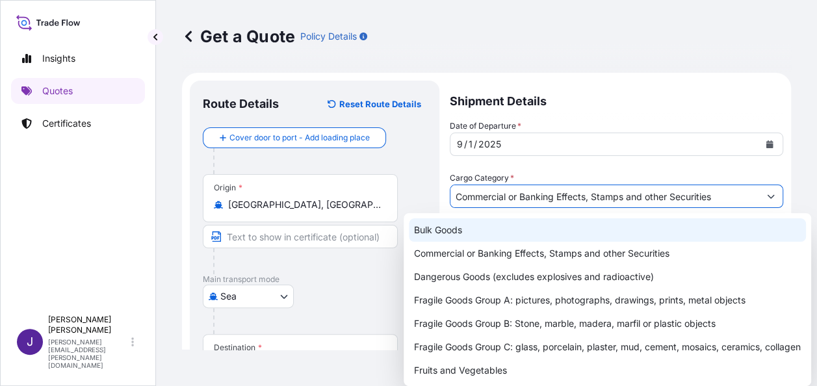
click at [626, 27] on div "Get a Quote Policy Details" at bounding box center [486, 36] width 609 height 21
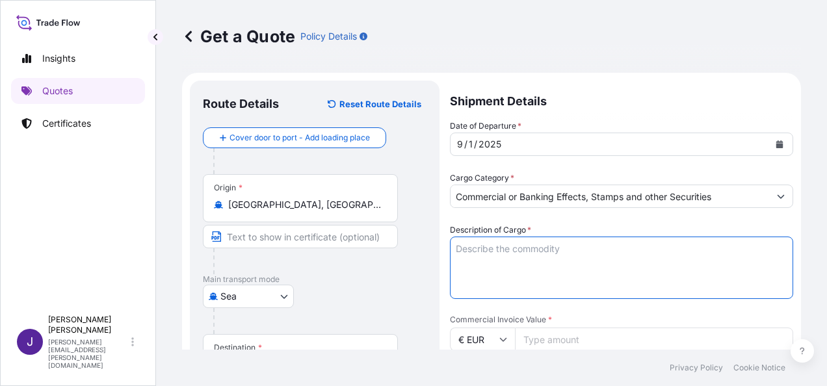
click at [515, 252] on textarea "Description of Cargo *" at bounding box center [621, 268] width 343 height 62
paste textarea "DETERGENTE EN POLVO"
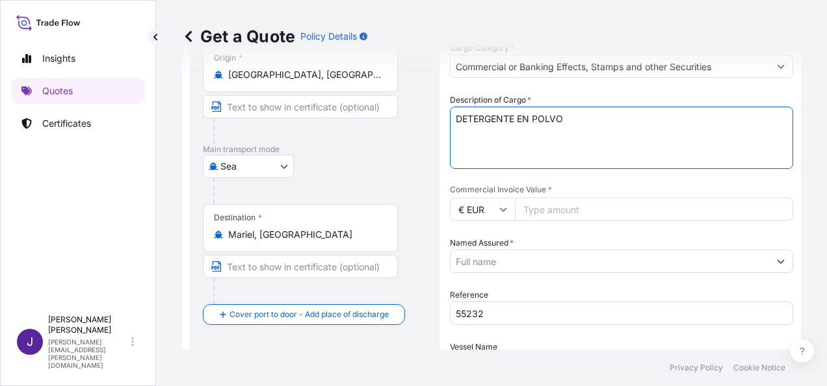
type textarea "DETERGENTE EN POLVO"
drag, startPoint x: 585, startPoint y: 209, endPoint x: 589, endPoint y: 218, distance: 9.7
click at [585, 209] on input "Commercial Invoice Value *" at bounding box center [654, 209] width 278 height 23
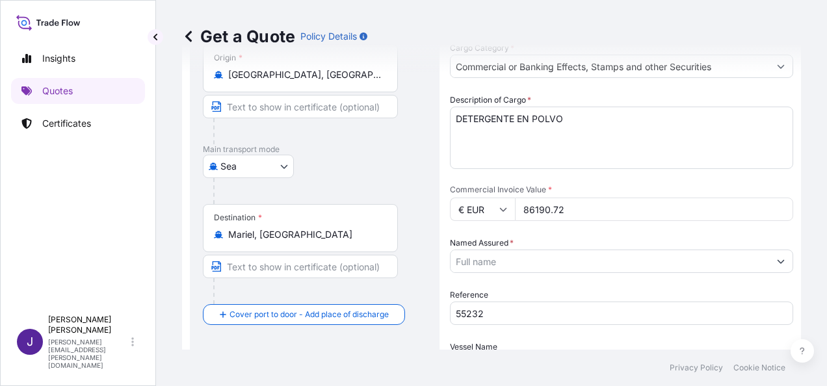
type input "86190.72"
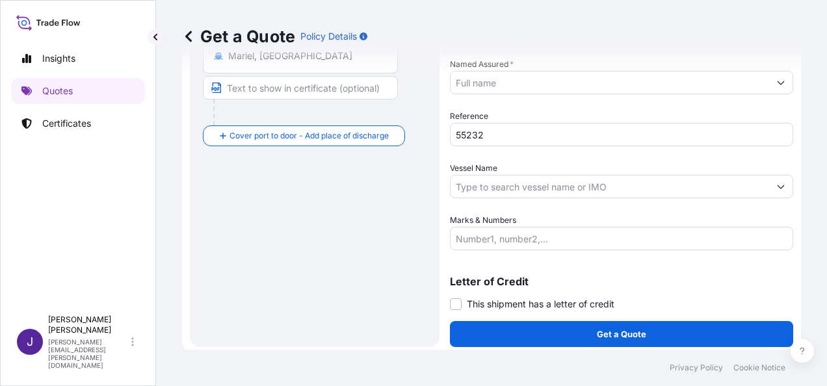
scroll to position [313, 0]
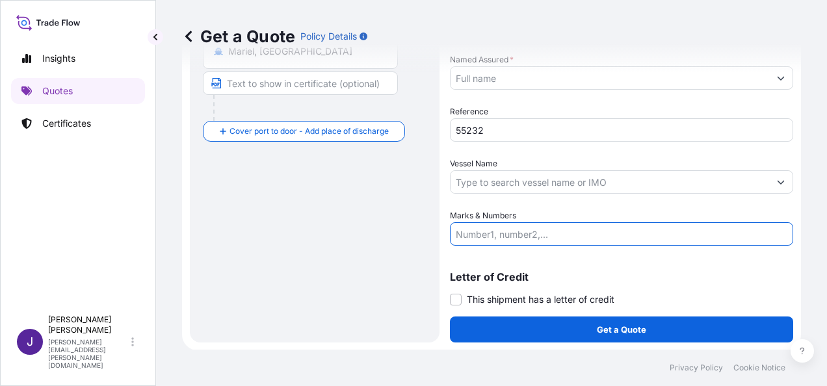
click at [504, 231] on input "Marks & Numbers" at bounding box center [621, 233] width 343 height 23
paste input "CMAU7837436 40HC Seal nº M2724313 + CMAU9259240 40HC Seal nº M2724388 + CMAU925…"
type input "CMAU7837436 40HC Seal nº M2724313 + CMAU9259240 40HC Seal nº M2724388 + CMAU925…"
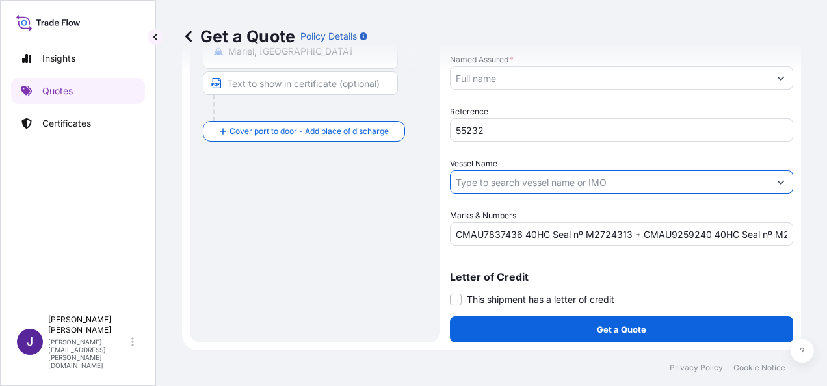
click at [556, 187] on input "Vessel Name" at bounding box center [609, 181] width 318 height 23
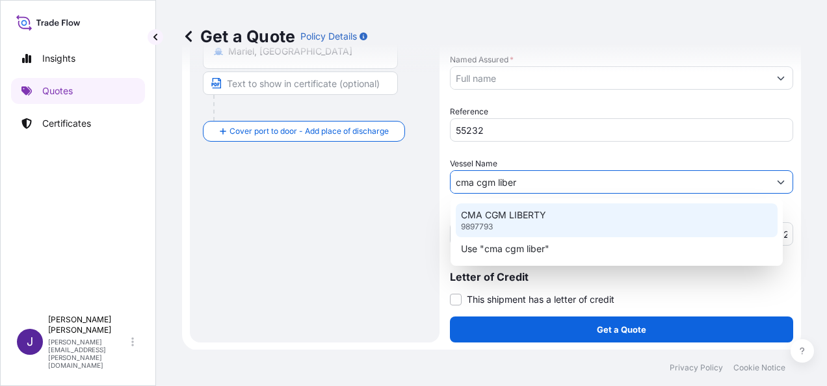
click at [528, 216] on p "CMA CGM LIBERTY" at bounding box center [503, 215] width 85 height 13
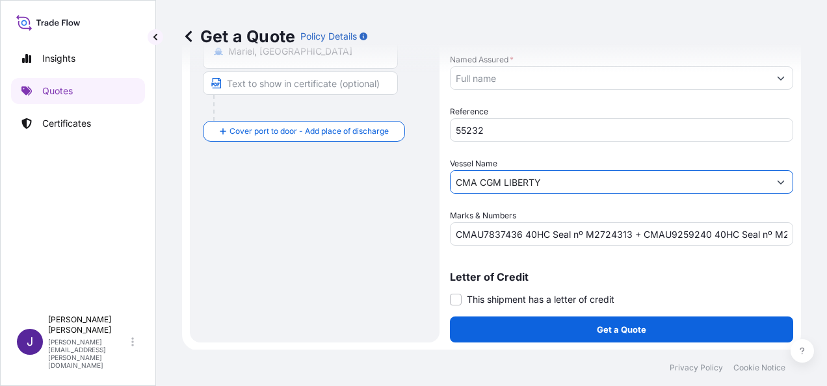
type input "CMA CGM LIBERTY"
click at [539, 67] on div "Get a Quote Policy Details" at bounding box center [491, 36] width 619 height 73
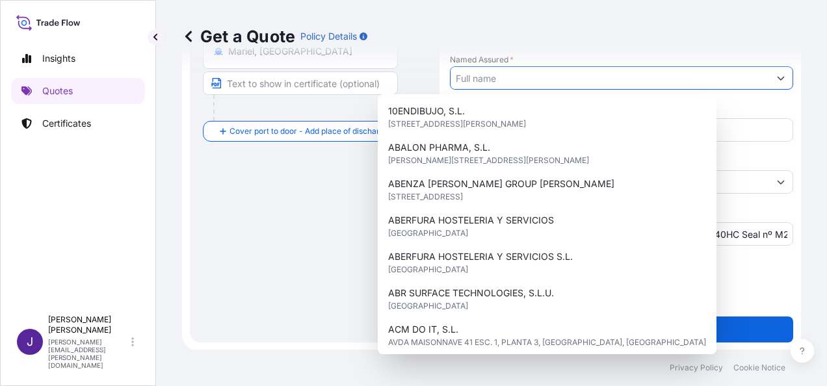
click at [546, 78] on input "Named Assured *" at bounding box center [609, 77] width 318 height 23
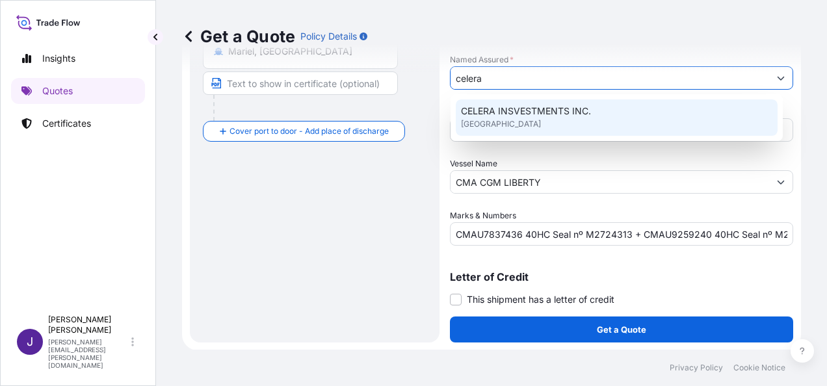
click at [587, 108] on span "CELERA INSVESTMENTS INC." at bounding box center [526, 111] width 130 height 13
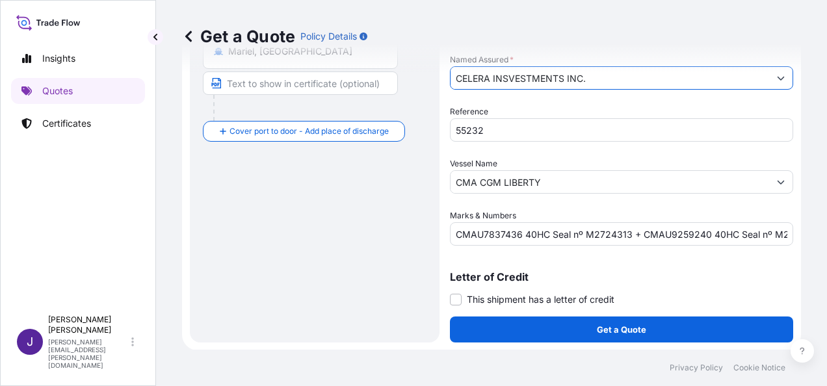
type input "CELERA INSVESTMENTS INC."
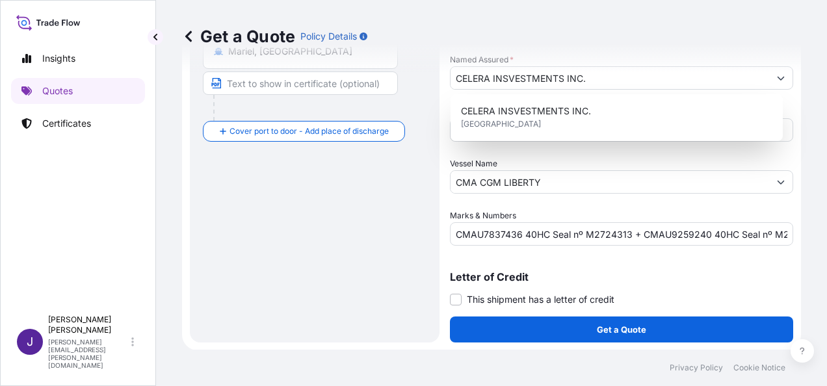
click at [320, 255] on div "Route Details Reset Route Details Cover door to port - Add loading place Place …" at bounding box center [315, 54] width 224 height 549
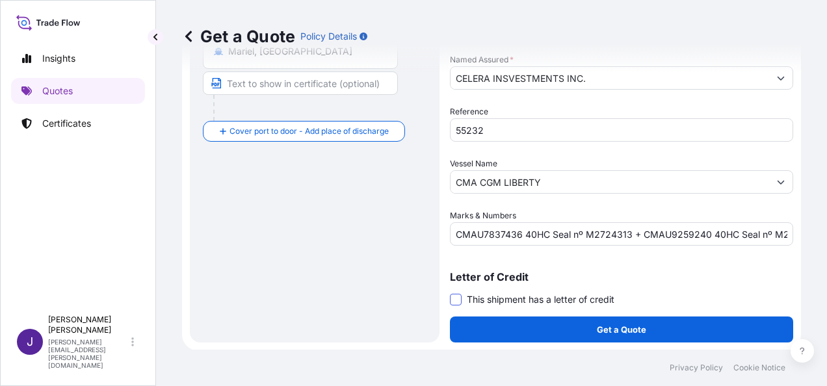
click at [457, 297] on span at bounding box center [456, 300] width 12 height 12
click at [450, 292] on input "This shipment has a letter of credit" at bounding box center [450, 292] width 0 height 0
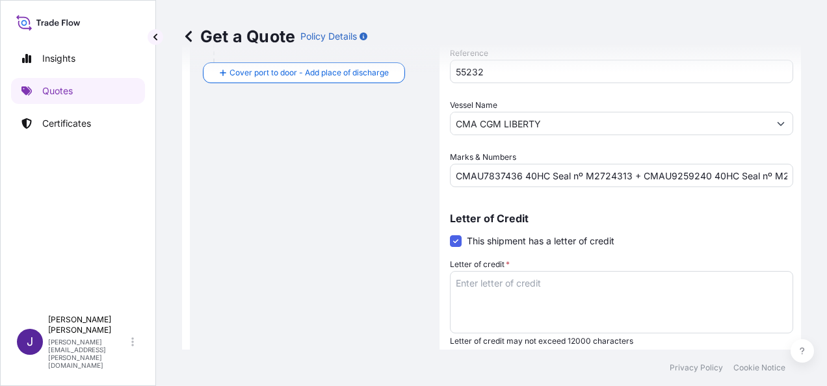
scroll to position [412, 0]
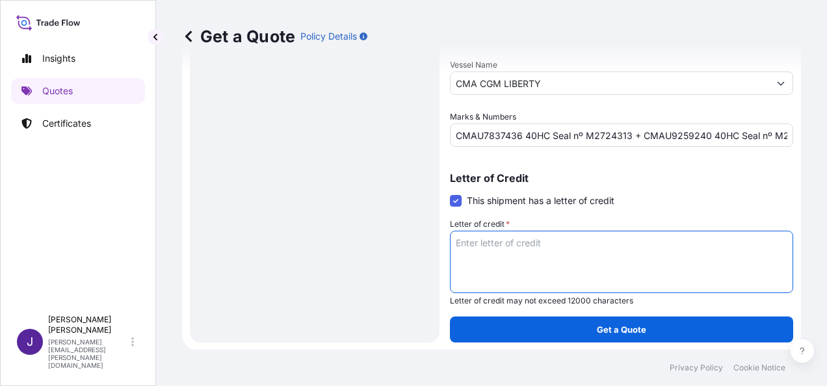
click at [519, 243] on textarea "Letter of credit *" at bounding box center [621, 262] width 343 height 62
paste textarea "CELERA INSVESTMENTS INC. ZONA LIBRE [PERSON_NAME][GEOGRAPHIC_DATA]"
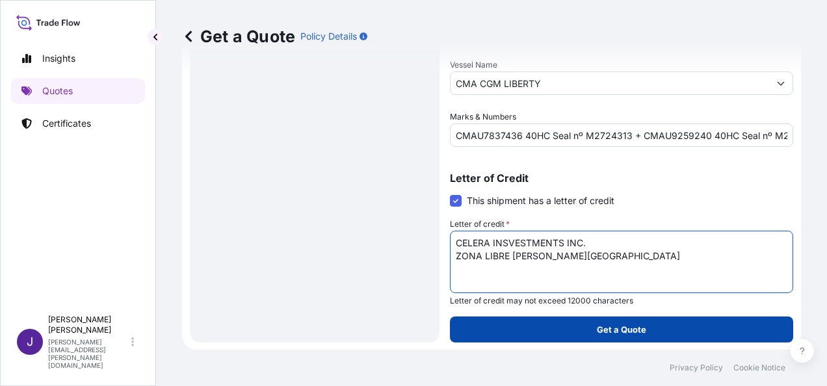
type textarea "CELERA INSVESTMENTS INC. ZONA LIBRE [PERSON_NAME][GEOGRAPHIC_DATA]"
click at [652, 325] on button "Get a Quote" at bounding box center [621, 329] width 343 height 26
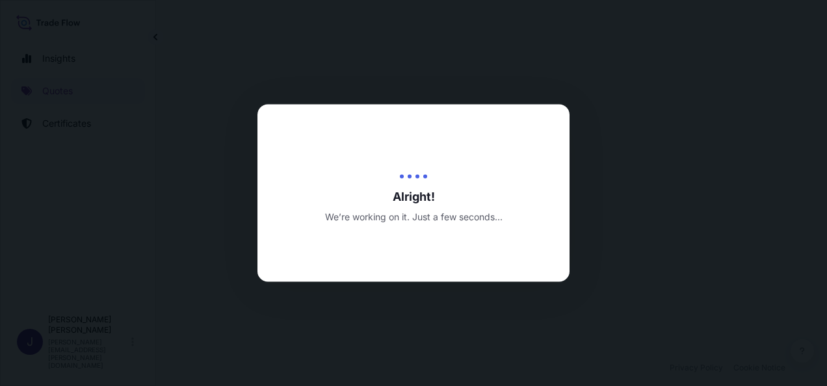
select select "Sea"
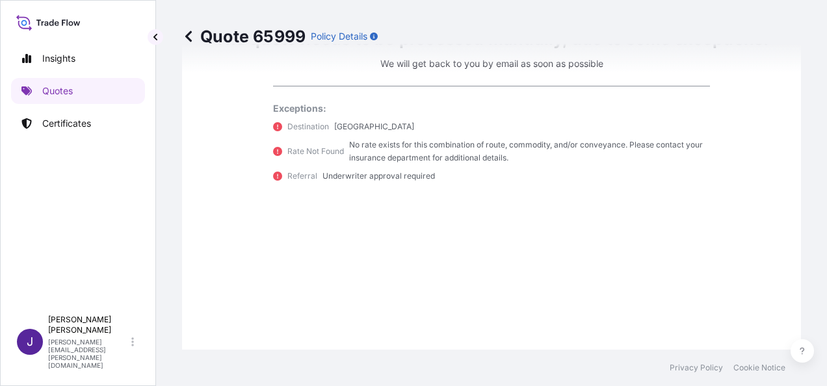
scroll to position [1086, 0]
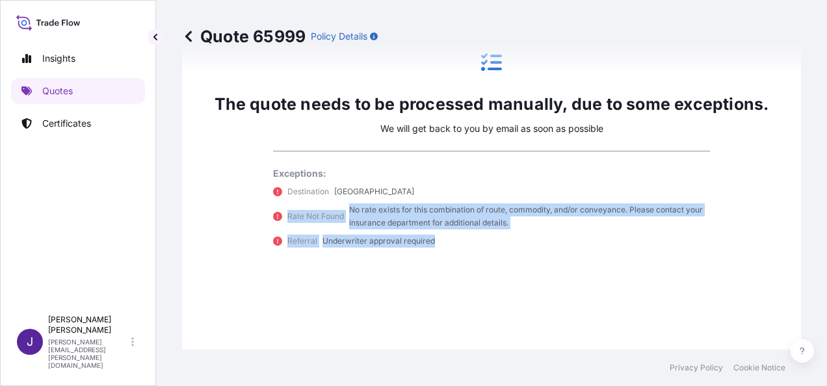
drag, startPoint x: 443, startPoint y: 244, endPoint x: 278, endPoint y: 202, distance: 170.4
click at [278, 202] on div "Exceptions: Destination [GEOGRAPHIC_DATA] Rate Not Found No rate exists for thi…" at bounding box center [491, 207] width 437 height 81
drag, startPoint x: 278, startPoint y: 202, endPoint x: 390, endPoint y: 217, distance: 112.8
copy div "Rate Not Found No rate exists for this combination of route, commodity, and/or …"
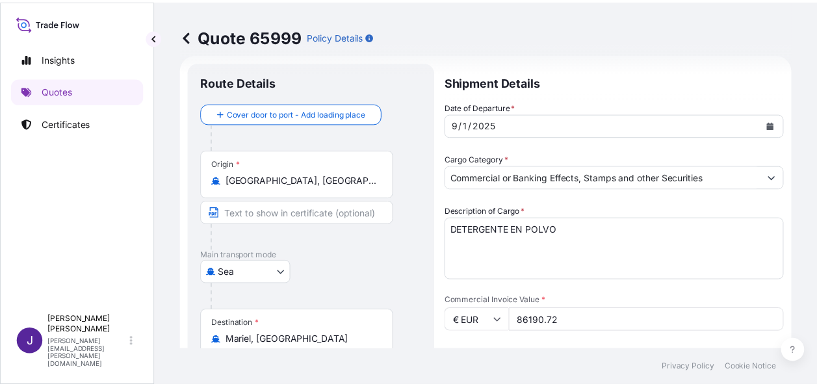
scroll to position [0, 0]
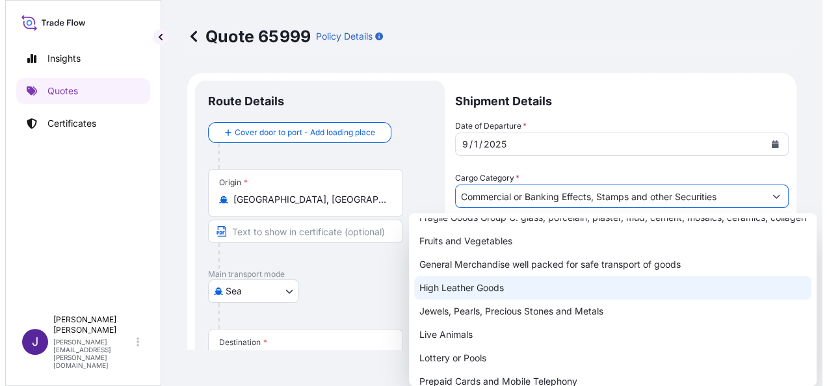
scroll to position [130, 0]
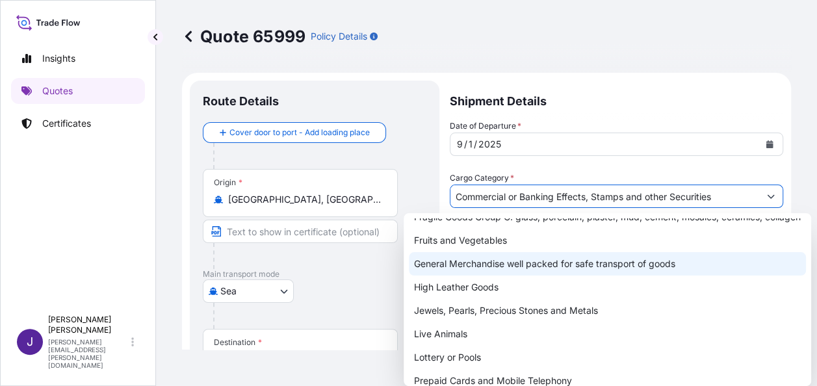
click at [479, 276] on div "General Merchandise well packed for safe transport of goods" at bounding box center [607, 263] width 397 height 23
type input "General Merchandise well packed for safe transport of goods"
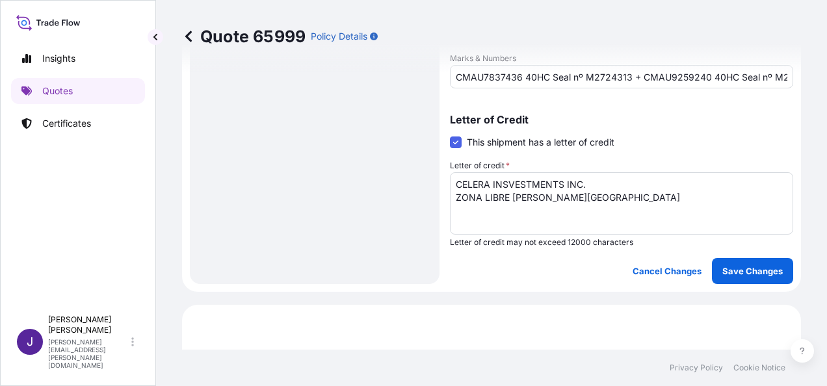
scroll to position [520, 0]
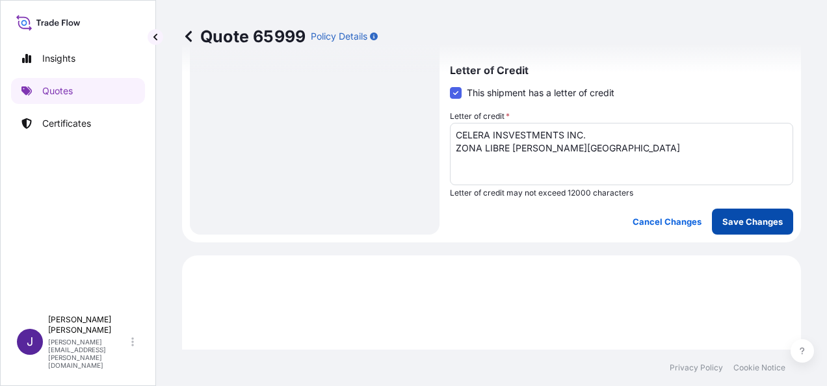
click at [764, 223] on p "Save Changes" at bounding box center [752, 221] width 60 height 13
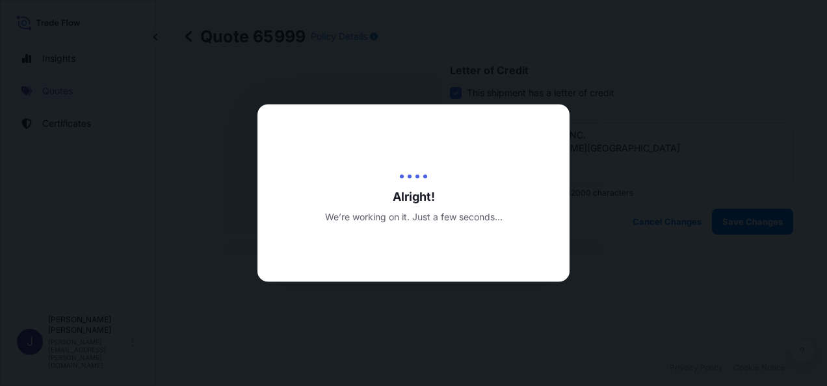
type input "[DATE]"
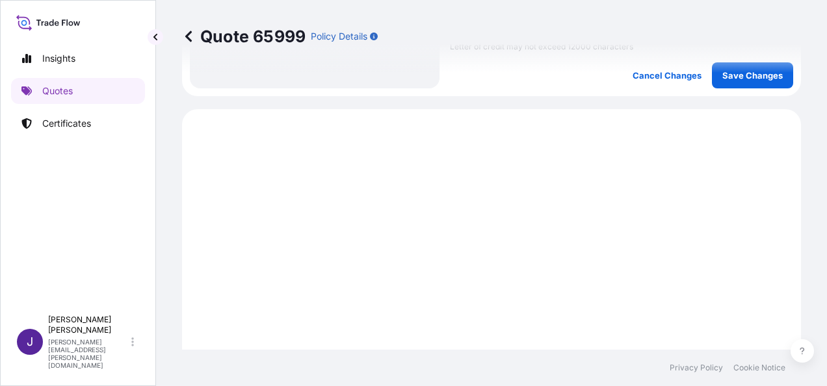
scroll to position [710, 0]
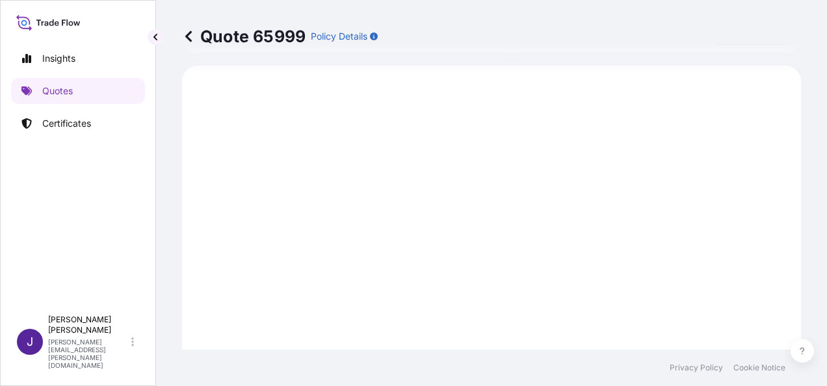
select select "Sea"
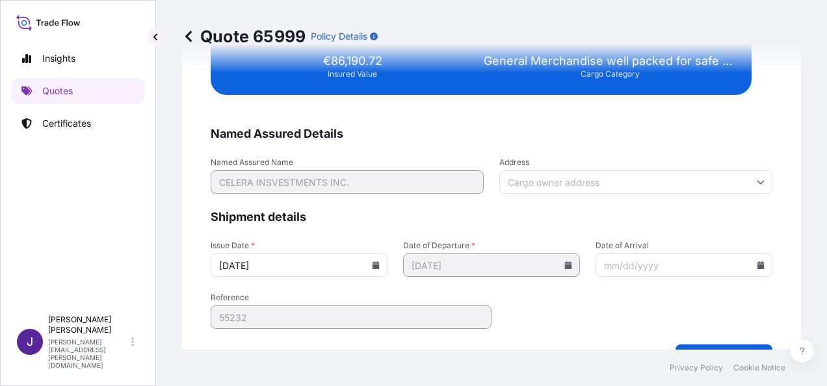
scroll to position [2653, 0]
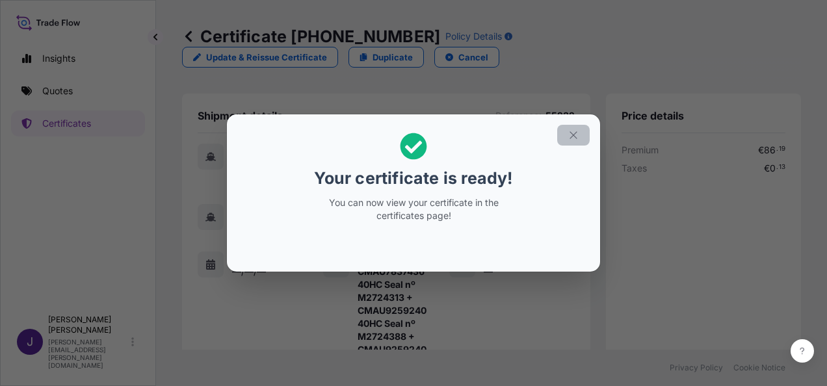
click at [576, 135] on icon "button" at bounding box center [573, 135] width 12 height 12
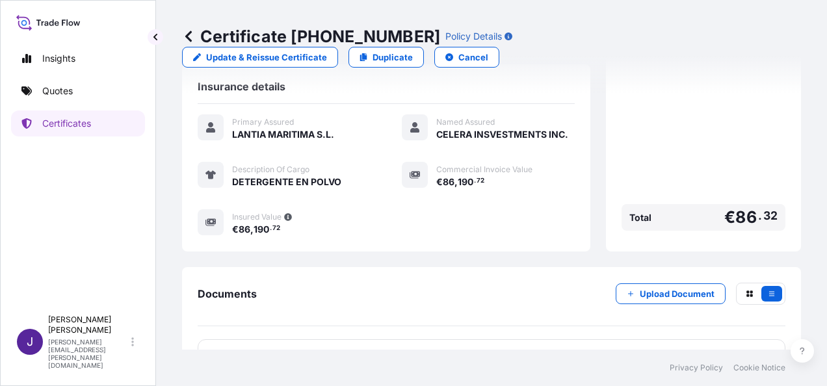
scroll to position [464, 0]
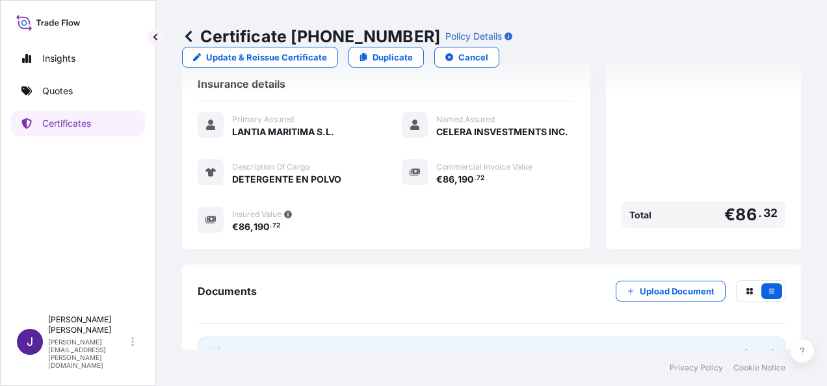
click at [378, 337] on link "PDF Certificate [DATE]" at bounding box center [491, 354] width 587 height 34
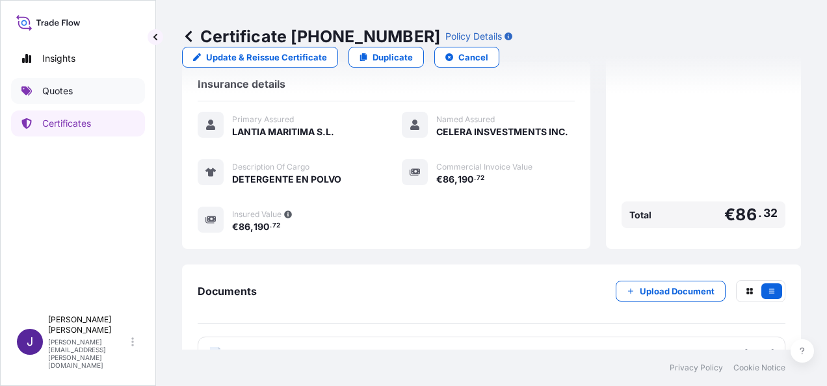
click at [73, 92] on p "Quotes" at bounding box center [57, 90] width 31 height 13
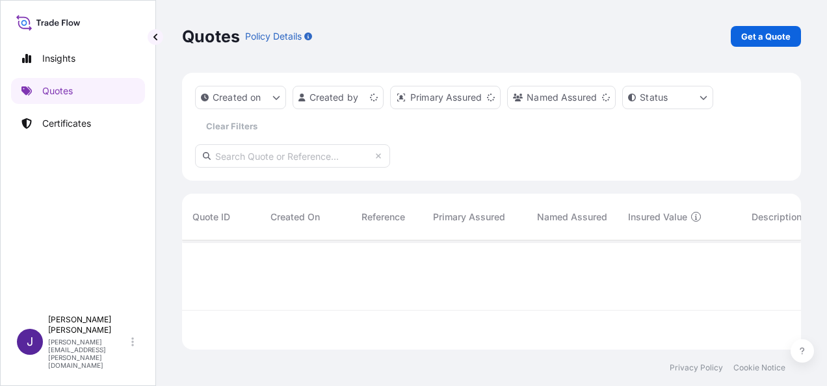
scroll to position [107, 608]
click at [787, 39] on p "Get a Quote" at bounding box center [765, 36] width 49 height 13
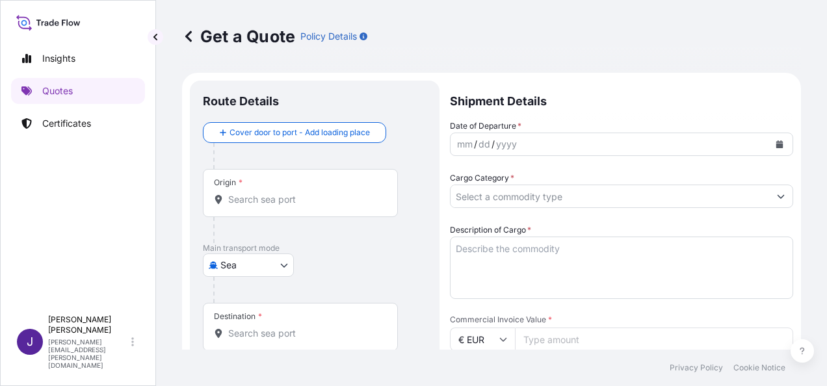
scroll to position [21, 0]
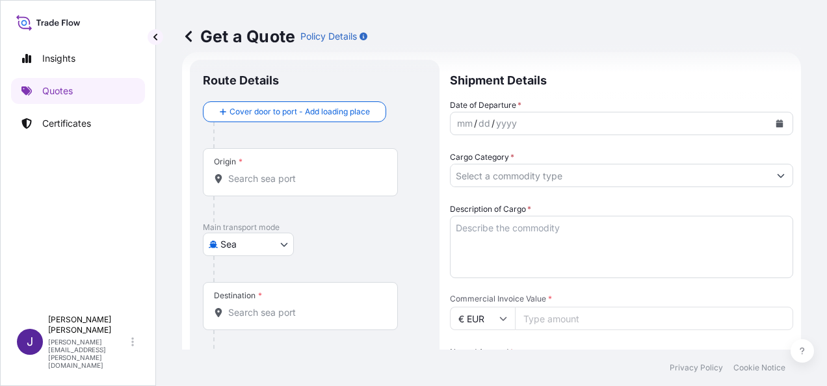
click at [272, 238] on body "Insights Quotes Certificates J [PERSON_NAME] [PERSON_NAME][EMAIL_ADDRESS][PERSO…" at bounding box center [413, 193] width 827 height 386
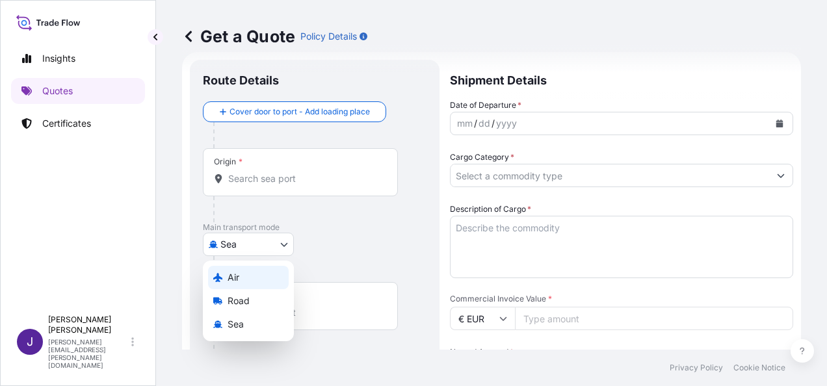
click at [241, 276] on div "Air" at bounding box center [248, 277] width 81 height 23
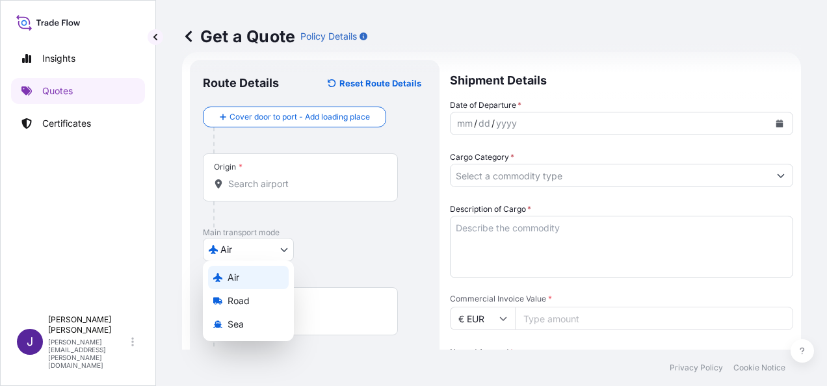
select select "Air"
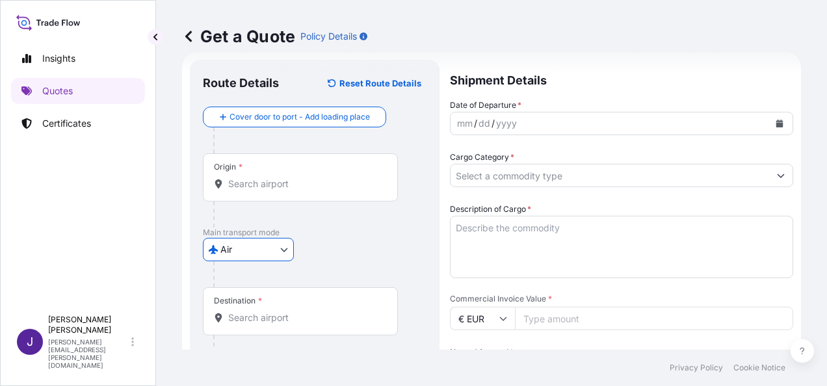
click at [773, 114] on button "Calendar" at bounding box center [779, 123] width 21 height 21
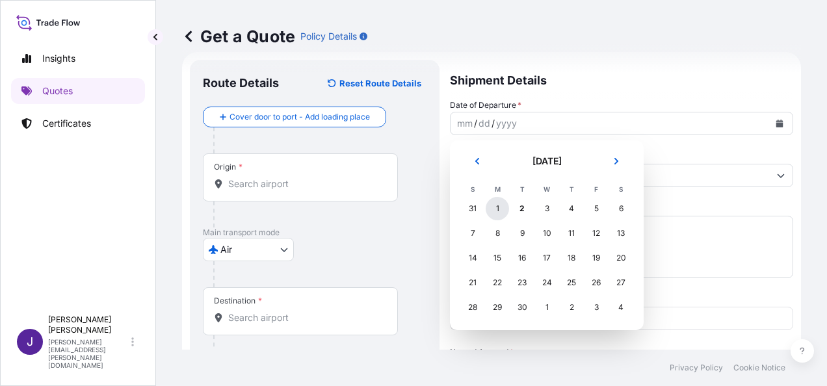
click at [494, 212] on div "1" at bounding box center [496, 208] width 23 height 23
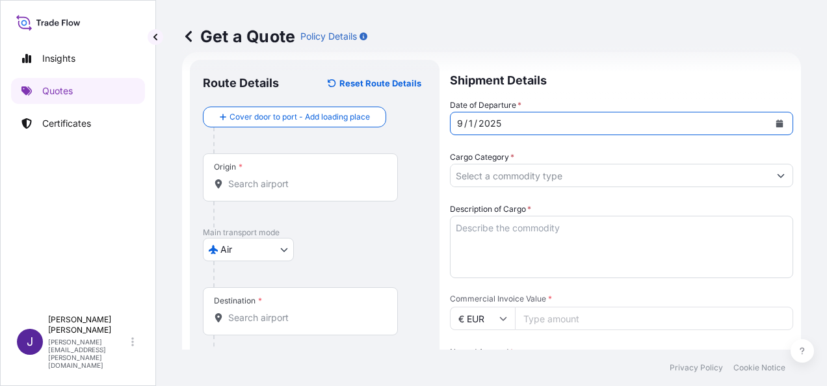
click at [319, 190] on input "Origin *" at bounding box center [304, 183] width 153 height 13
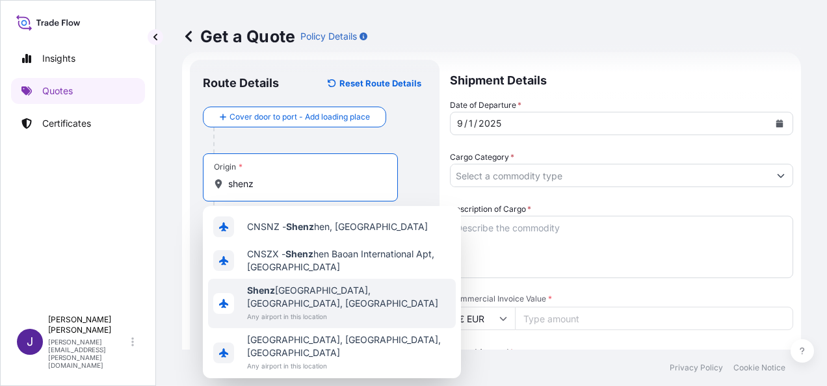
click at [357, 310] on span "Any airport in this location" at bounding box center [348, 316] width 203 height 13
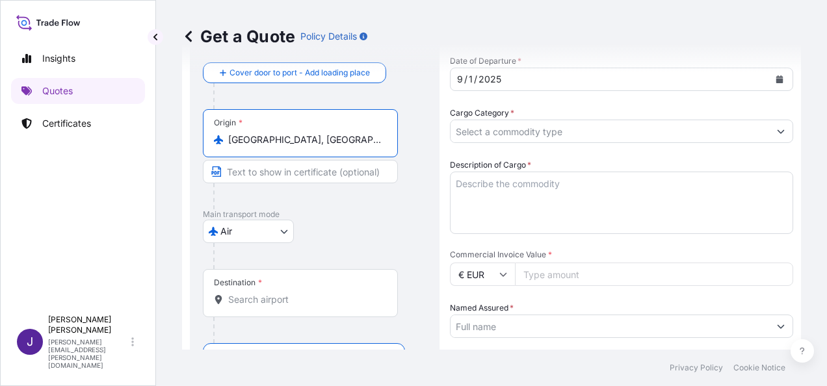
scroll to position [86, 0]
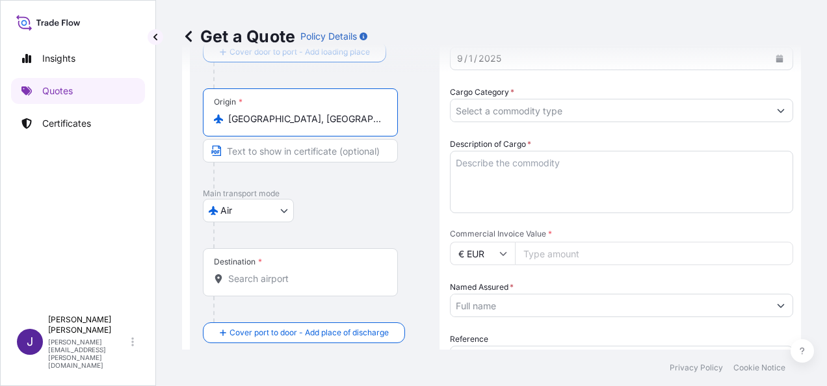
type input "[GEOGRAPHIC_DATA], [GEOGRAPHIC_DATA], [GEOGRAPHIC_DATA]"
click at [333, 284] on input "Destination *" at bounding box center [304, 278] width 153 height 13
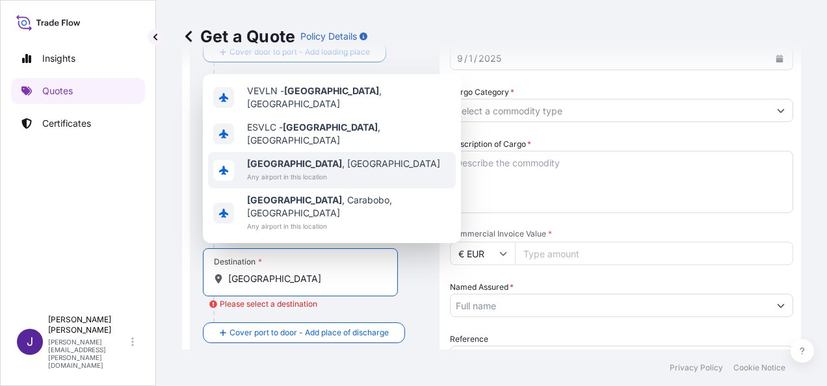
click at [292, 170] on span "[GEOGRAPHIC_DATA] , [GEOGRAPHIC_DATA]" at bounding box center [343, 163] width 193 height 13
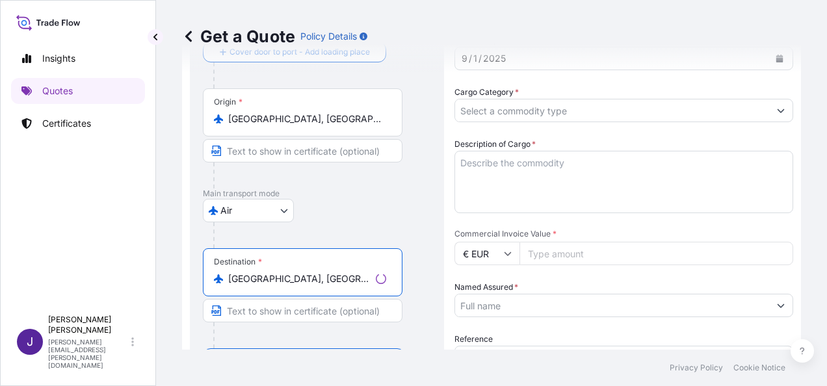
type input "[GEOGRAPHIC_DATA], [GEOGRAPHIC_DATA]"
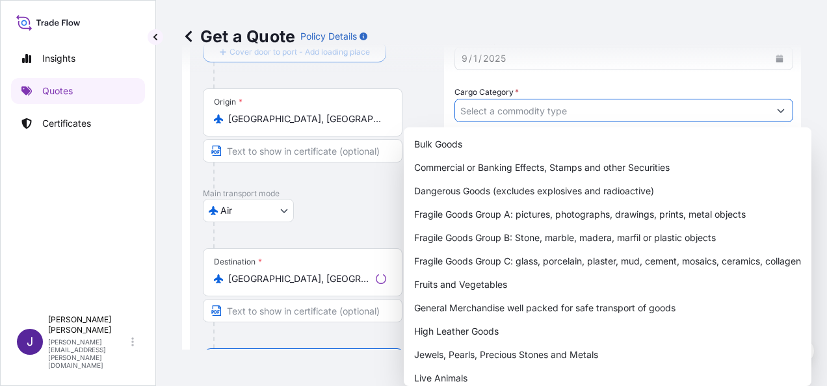
click at [602, 103] on input "Cargo Category *" at bounding box center [612, 110] width 314 height 23
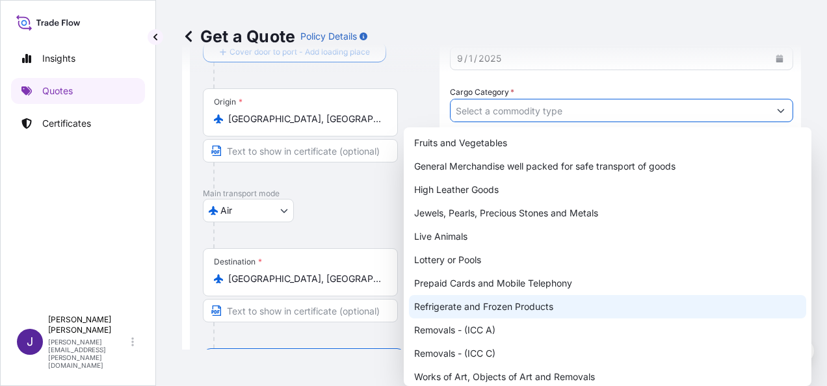
scroll to position [148, 0]
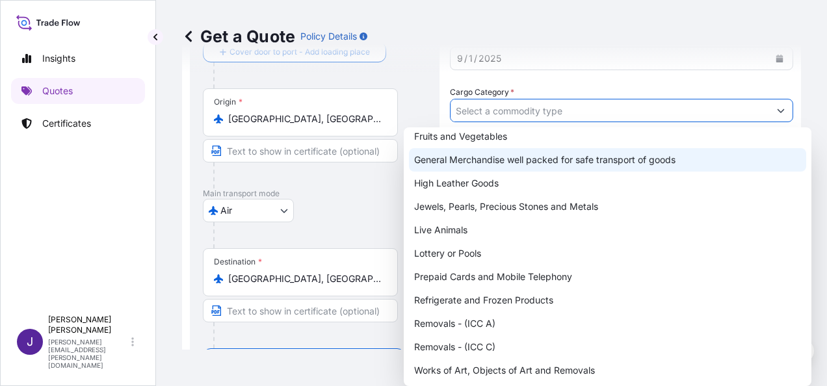
click at [537, 159] on div "General Merchandise well packed for safe transport of goods" at bounding box center [607, 159] width 397 height 23
type input "General Merchandise well packed for safe transport of goods"
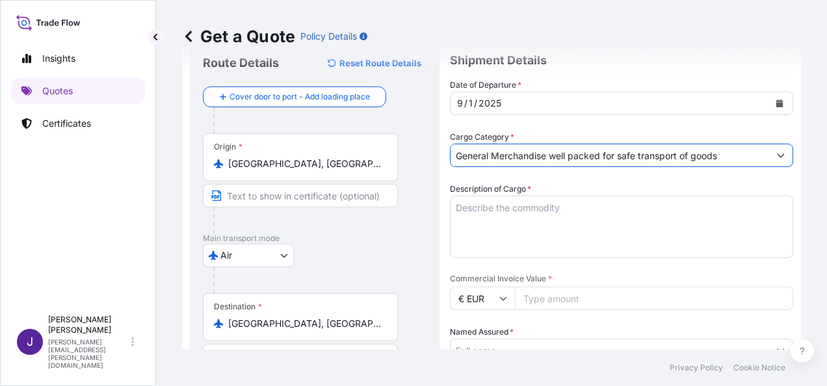
scroll to position [21, 0]
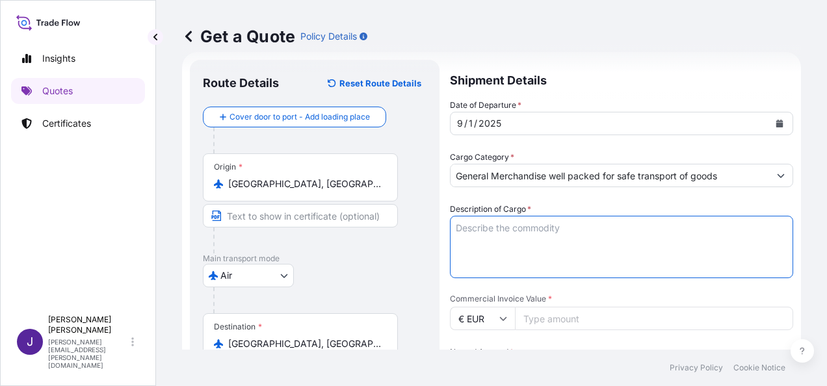
click at [585, 226] on textarea "Description of Cargo *" at bounding box center [621, 247] width 343 height 62
click at [503, 227] on textarea "Description of Cargo *" at bounding box center [621, 247] width 343 height 62
paste textarea "AUTO FITTINGS"
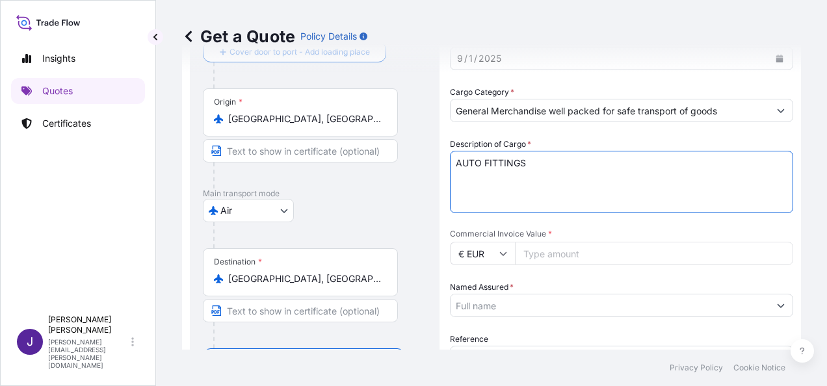
type textarea "AUTO FITTINGS"
click at [578, 256] on input "Commercial Invoice Value *" at bounding box center [654, 253] width 278 height 23
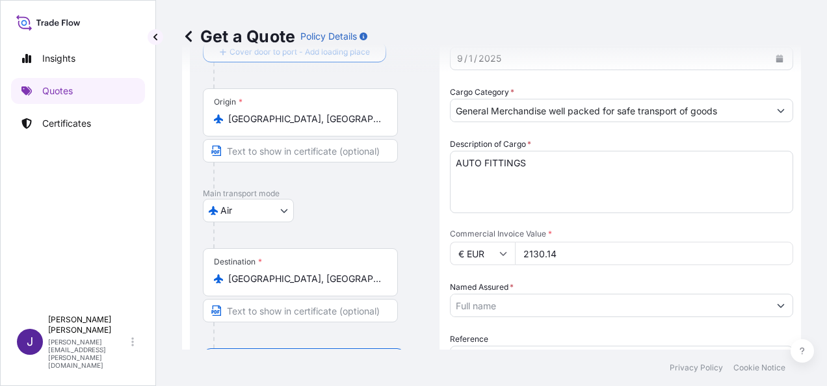
type input "2130.14"
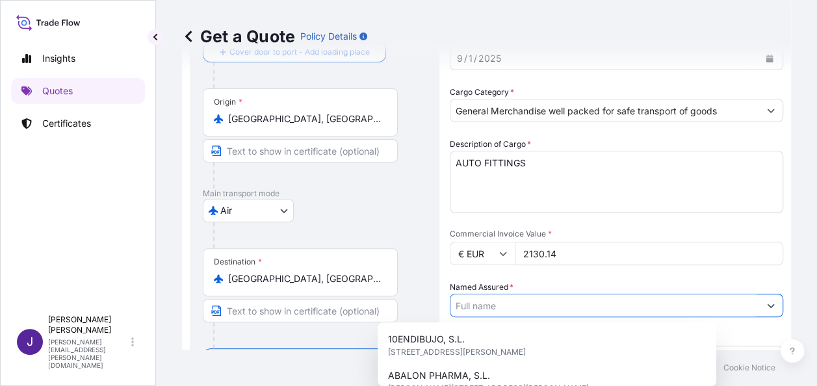
click at [587, 311] on input "Named Assured *" at bounding box center [604, 305] width 309 height 23
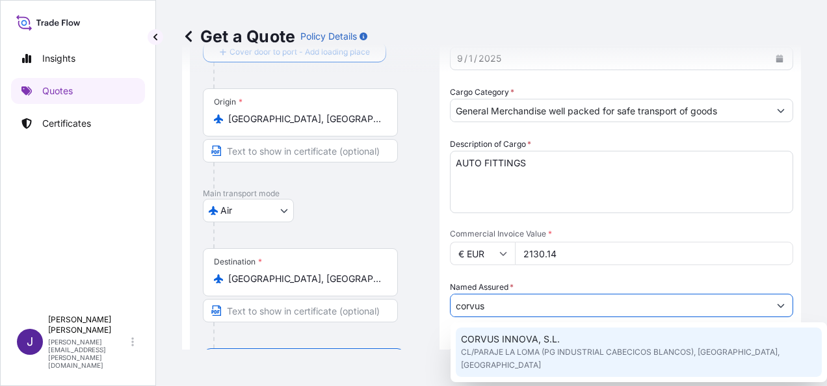
click at [534, 346] on span "CL/PARAJE LA LOMA (PG INDUSTRIAL CABECICOS BLANCOS), [GEOGRAPHIC_DATA], [GEOGRA…" at bounding box center [638, 359] width 355 height 26
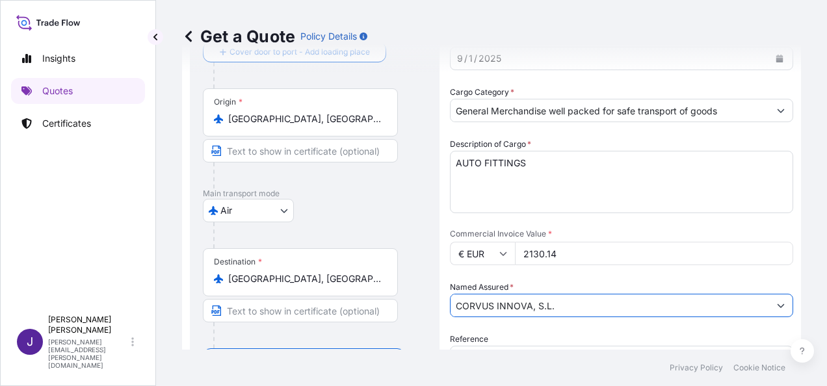
type input "CORVUS INNOVA, S.L."
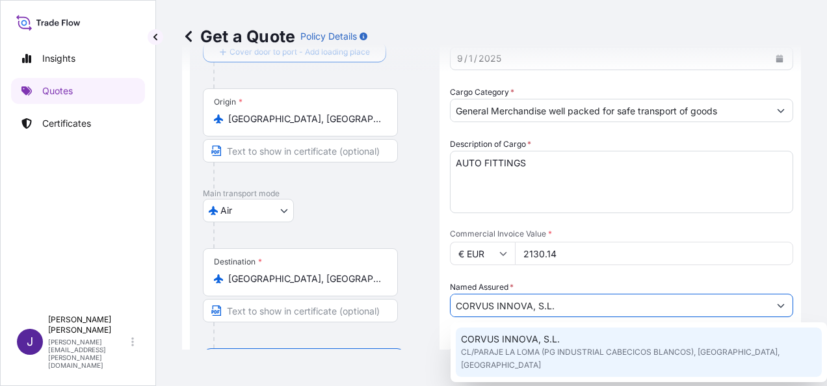
click at [361, 205] on div "[GEOGRAPHIC_DATA]" at bounding box center [315, 210] width 224 height 23
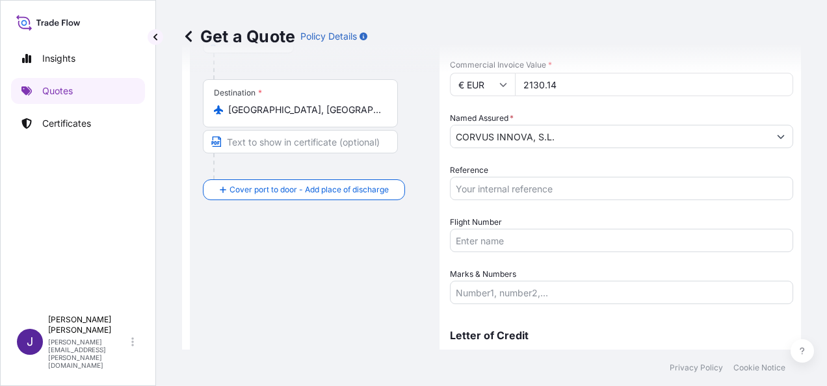
scroll to position [281, 0]
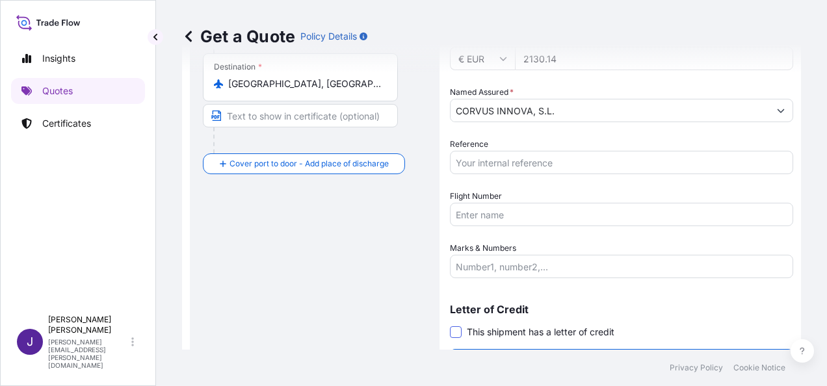
click at [450, 334] on span at bounding box center [456, 332] width 12 height 12
click at [450, 325] on input "This shipment has a letter of credit" at bounding box center [450, 325] width 0 height 0
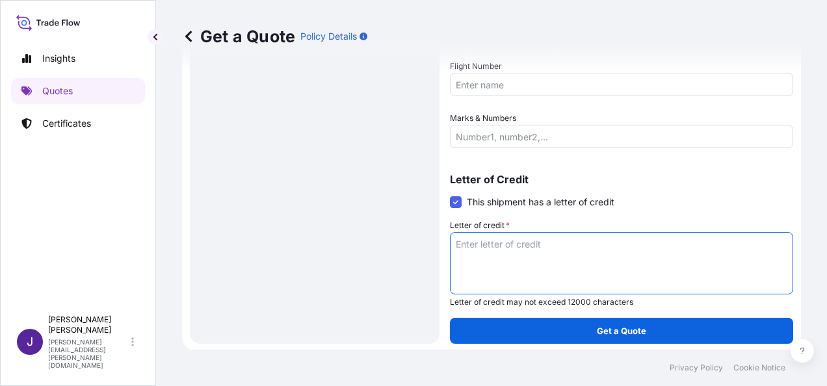
click at [489, 248] on textarea "Letter of credit *" at bounding box center [621, 263] width 343 height 62
paste textarea "CORVUS INNOVA S.L. CL/PARAJE LA LOMA (PG INDUSTRIAL CABECICOS BLANCOS), PARC. 1"
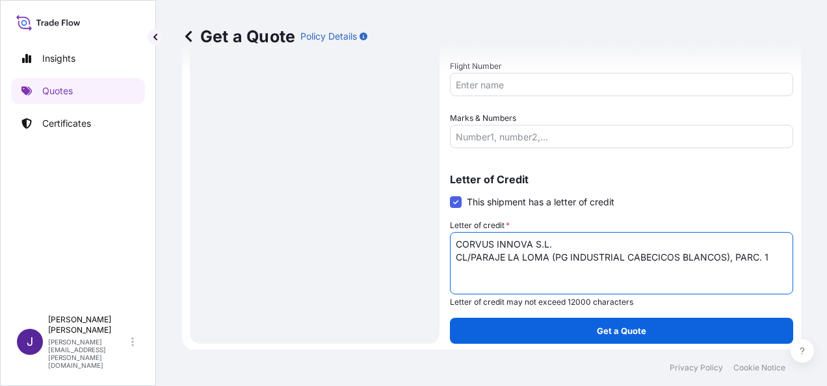
scroll to position [281, 0]
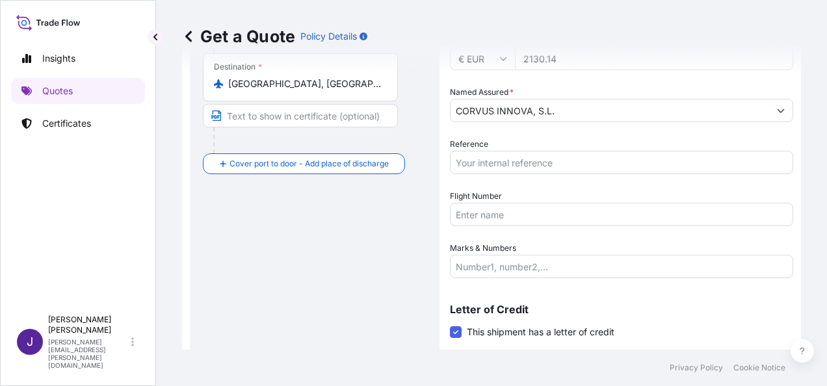
type textarea "CORVUS INNOVA S.L. CL/PARAJE LA LOMA (PG INDUSTRIAL CABECICOS BLANCOS), PARC. 1"
click at [487, 168] on input "Reference" at bounding box center [621, 162] width 343 height 23
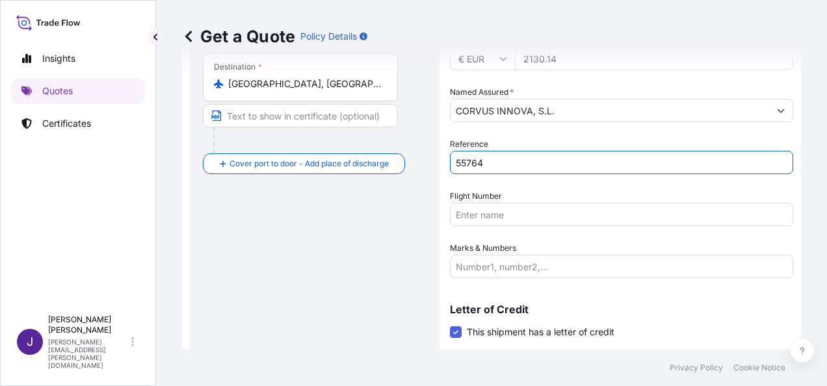
type input "55764"
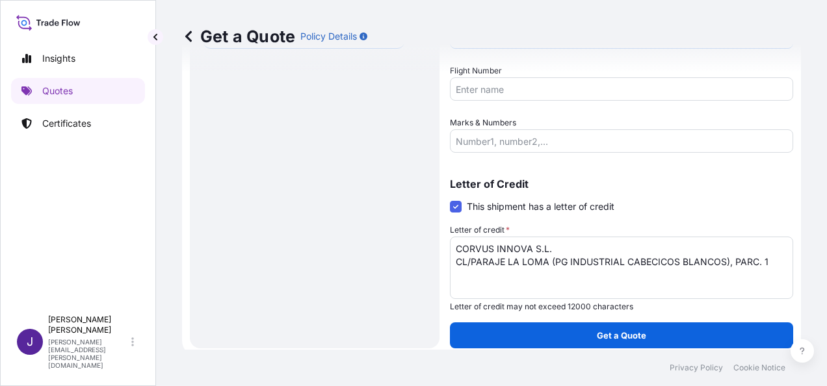
scroll to position [412, 0]
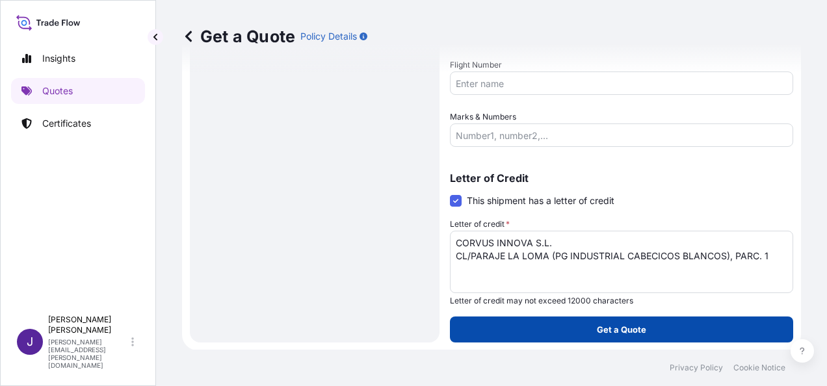
click at [642, 325] on button "Get a Quote" at bounding box center [621, 329] width 343 height 26
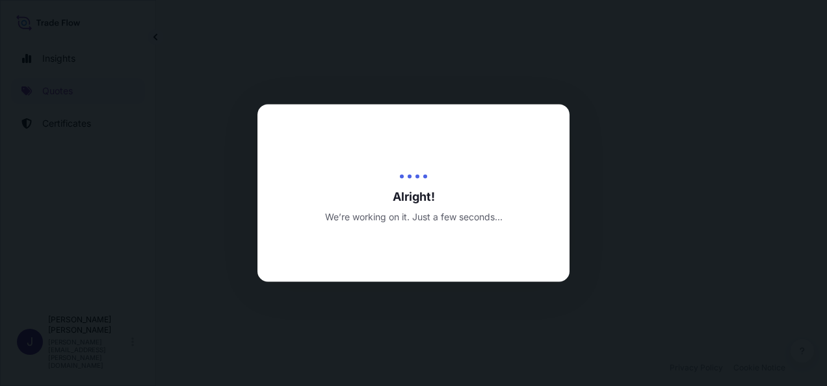
select select "Air"
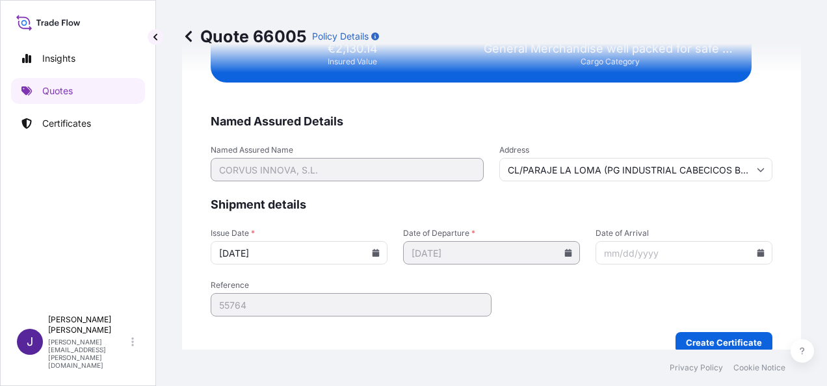
scroll to position [2617, 0]
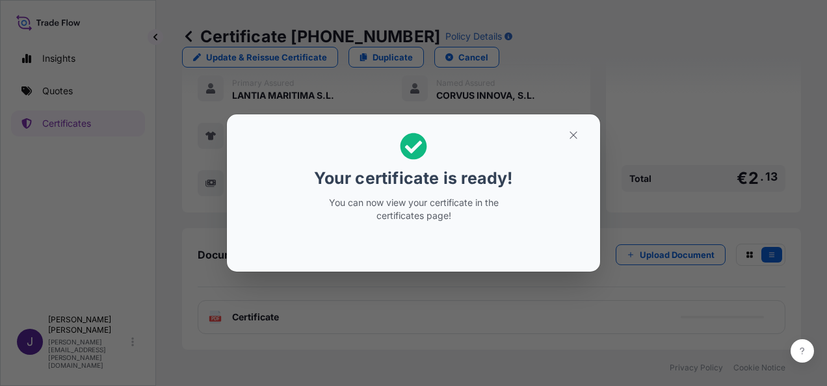
scroll to position [308, 0]
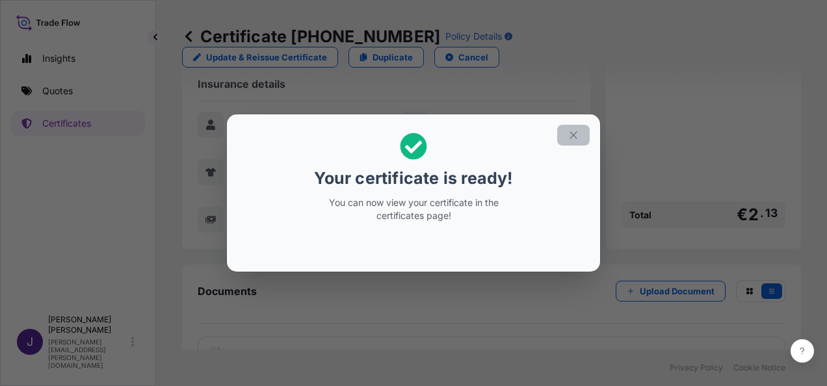
click at [576, 138] on icon "button" at bounding box center [573, 135] width 12 height 12
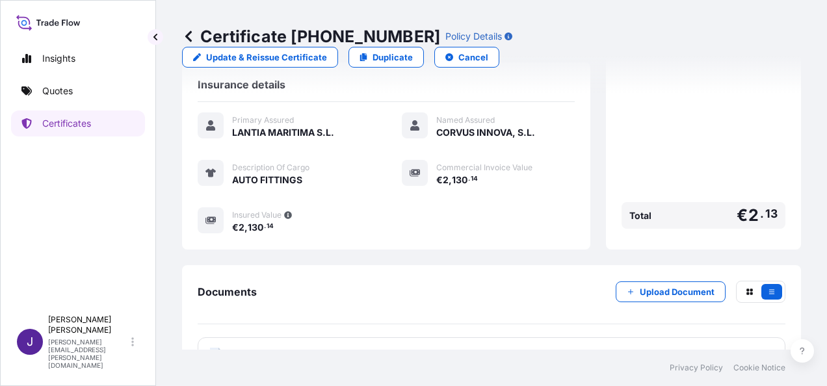
scroll to position [308, 0]
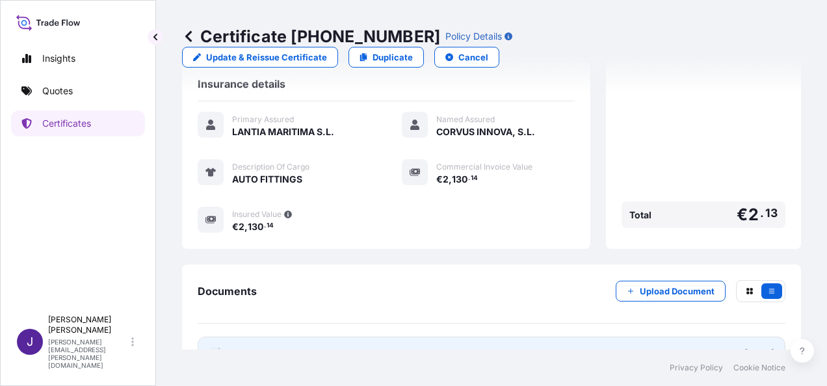
click at [386, 337] on link "PDF Certificate [DATE]" at bounding box center [491, 354] width 587 height 34
